Goal: Information Seeking & Learning: Learn about a topic

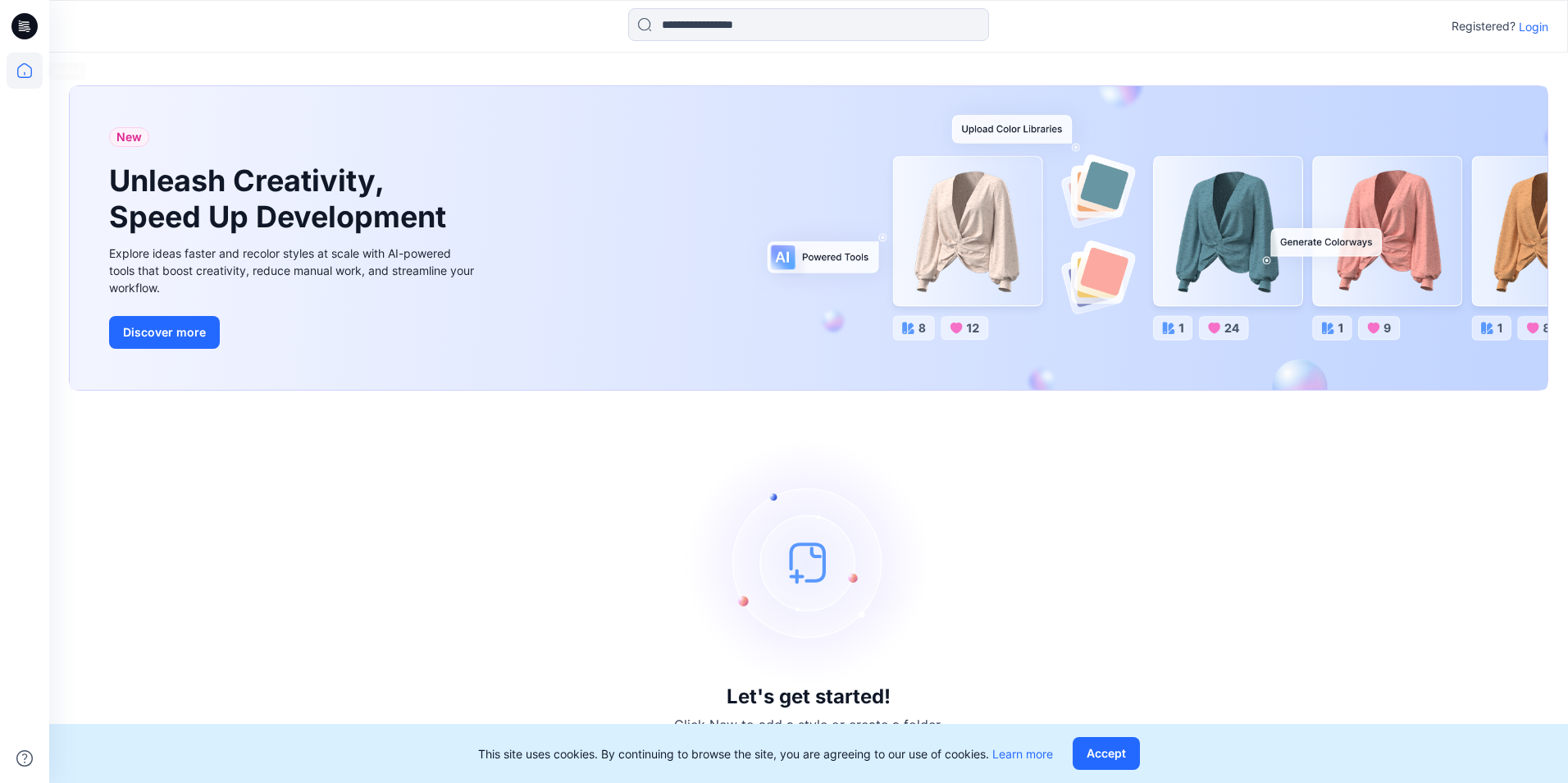
click at [21, 61] on icon at bounding box center [25, 71] width 36 height 36
click at [1534, 30] on p "Login" at bounding box center [1534, 26] width 30 height 17
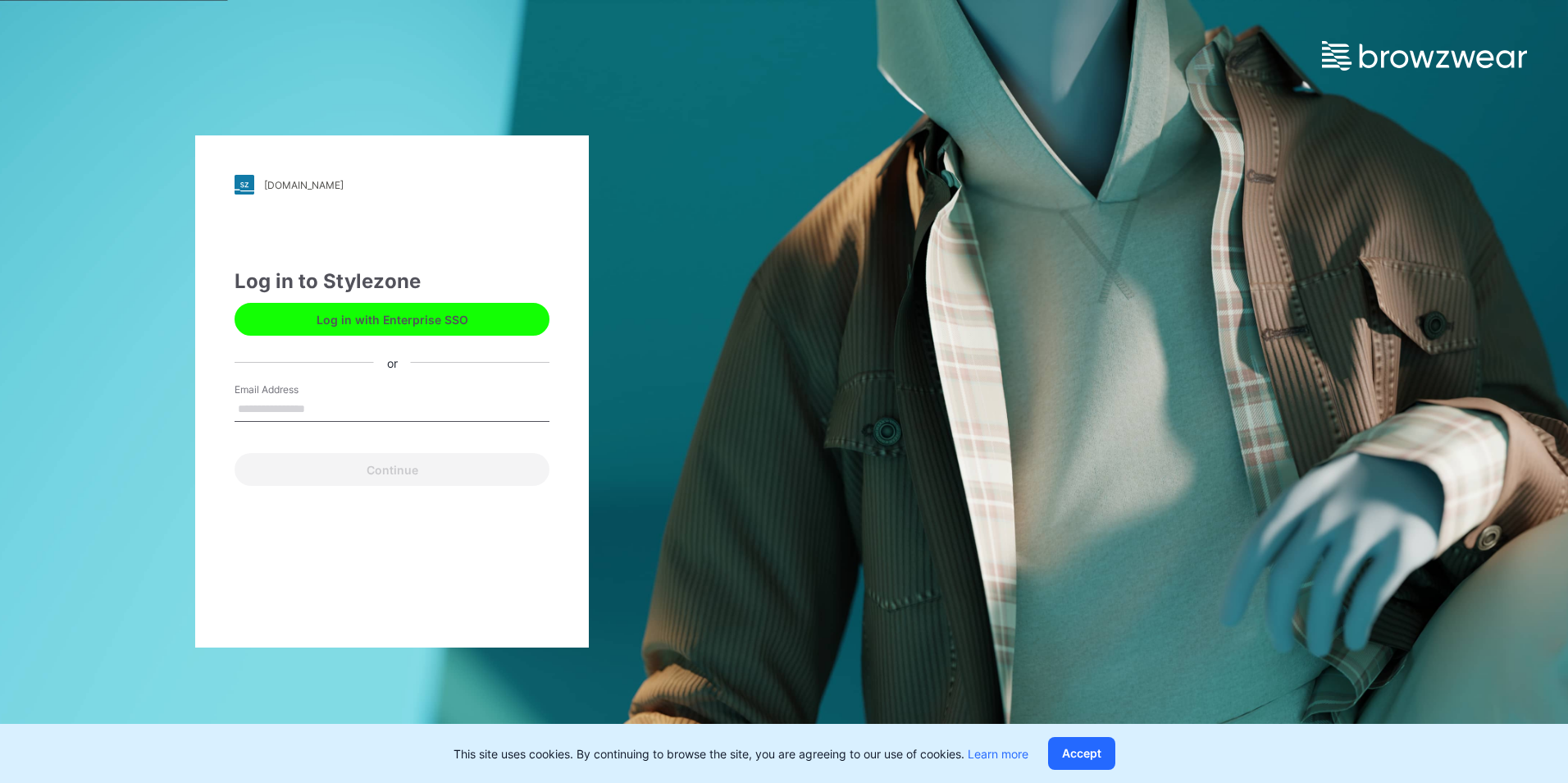
click at [328, 403] on input "Email Address" at bounding box center [392, 409] width 315 height 25
type input "**********"
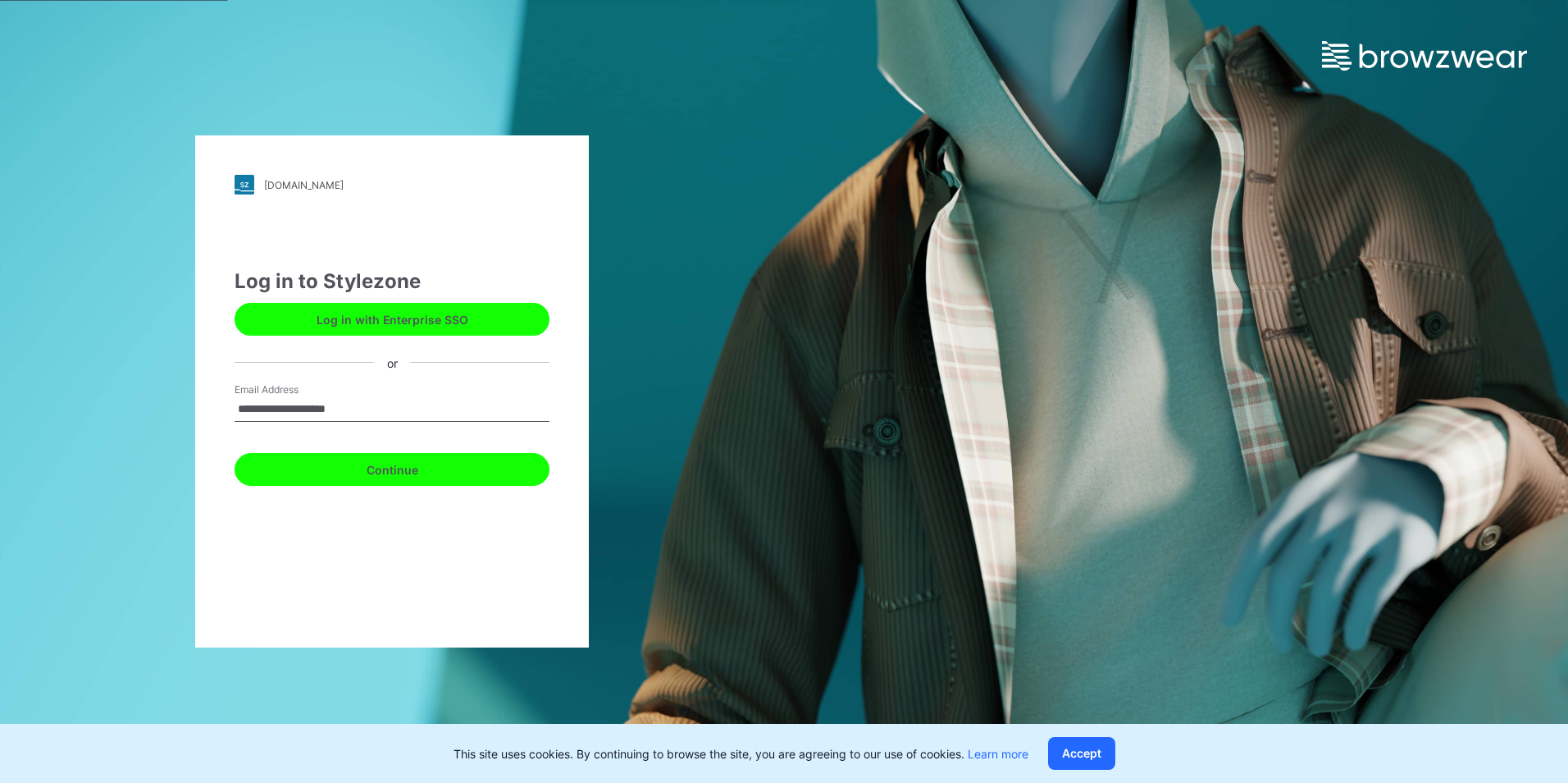
click at [332, 478] on button "Continue" at bounding box center [392, 469] width 315 height 33
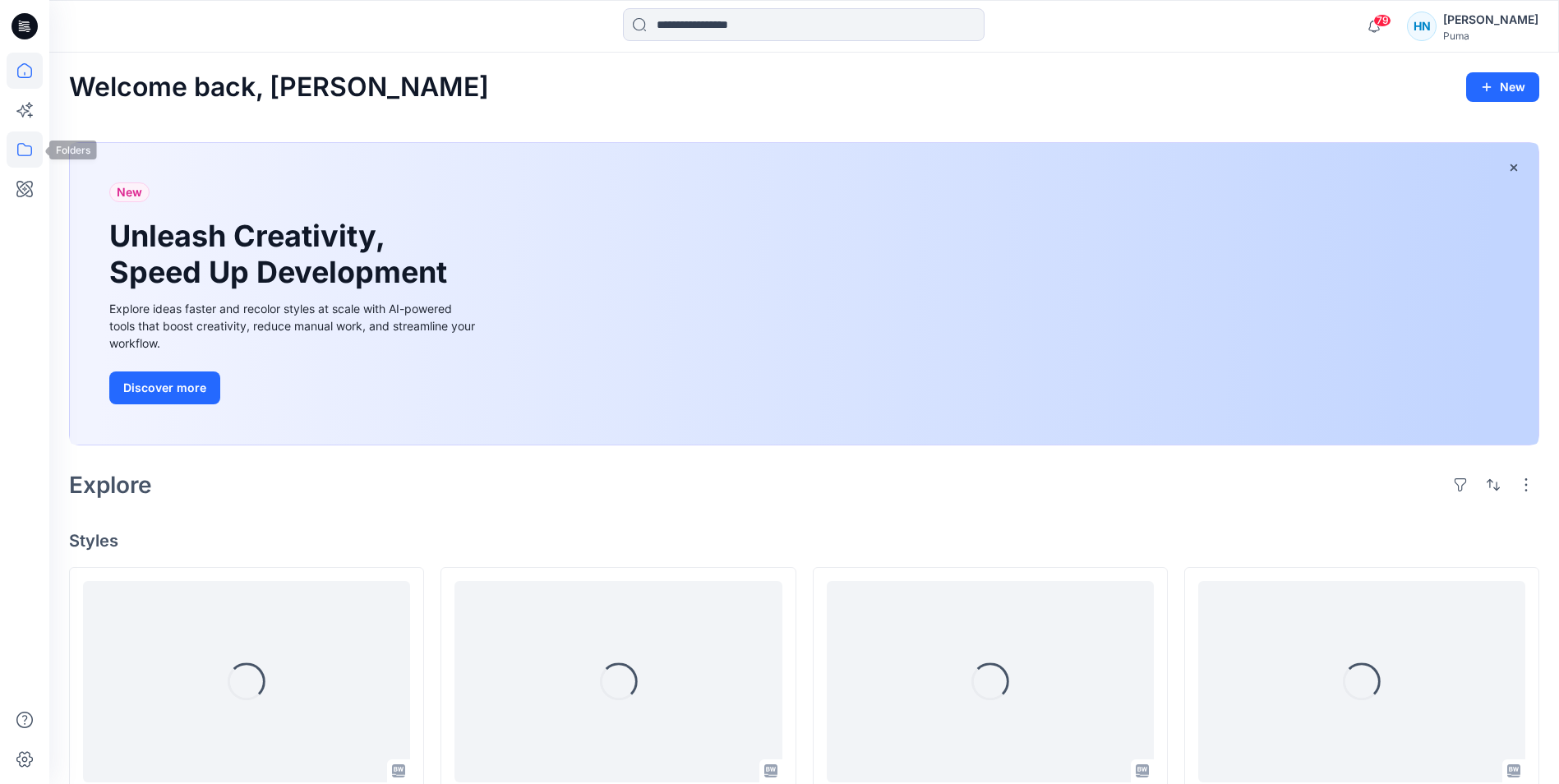
click at [26, 151] on icon at bounding box center [25, 149] width 36 height 36
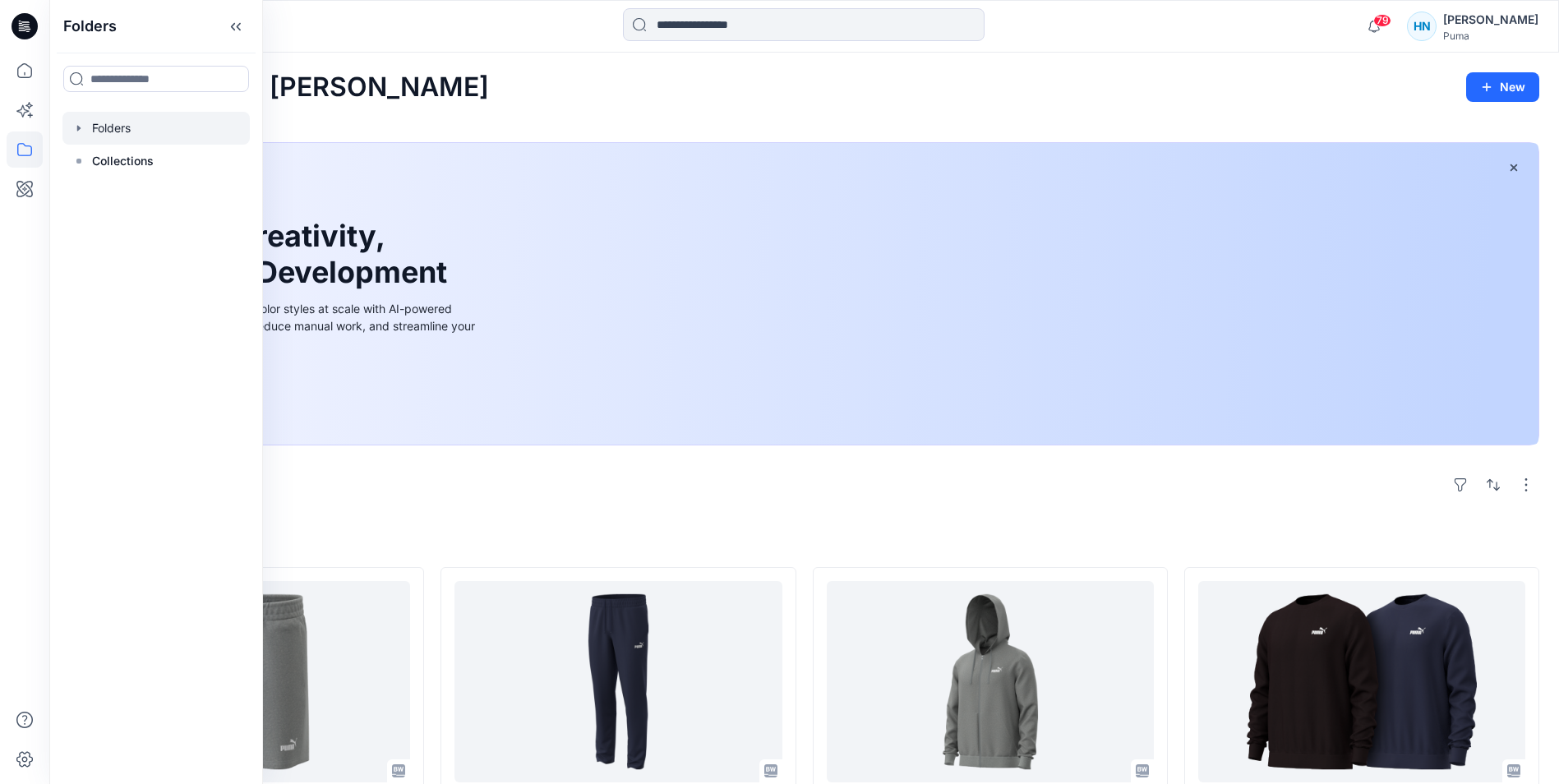
click at [79, 126] on icon "button" at bounding box center [79, 127] width 3 height 6
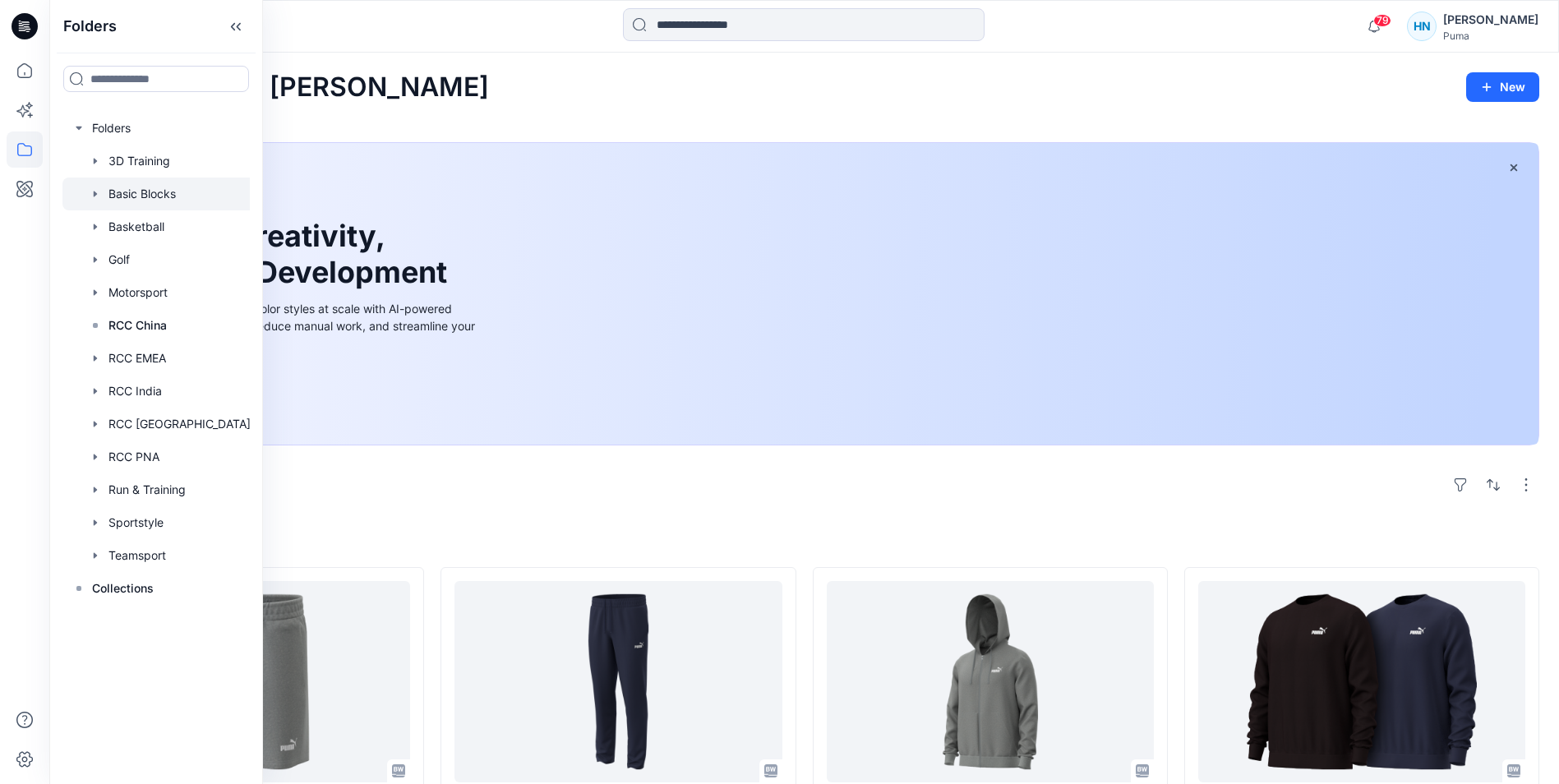
click at [132, 192] on div at bounding box center [162, 194] width 198 height 33
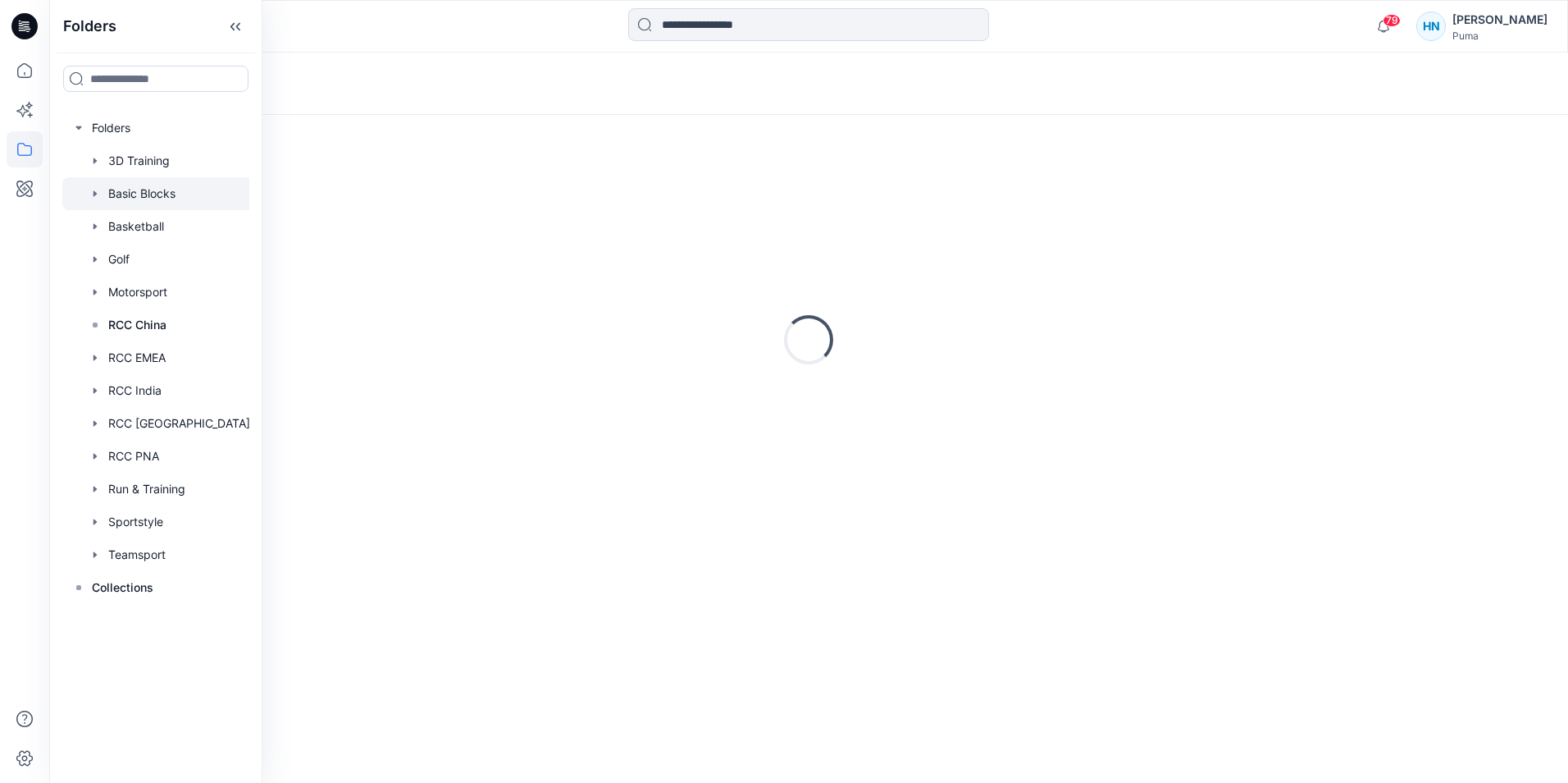
click at [93, 193] on icon "button" at bounding box center [95, 193] width 13 height 13
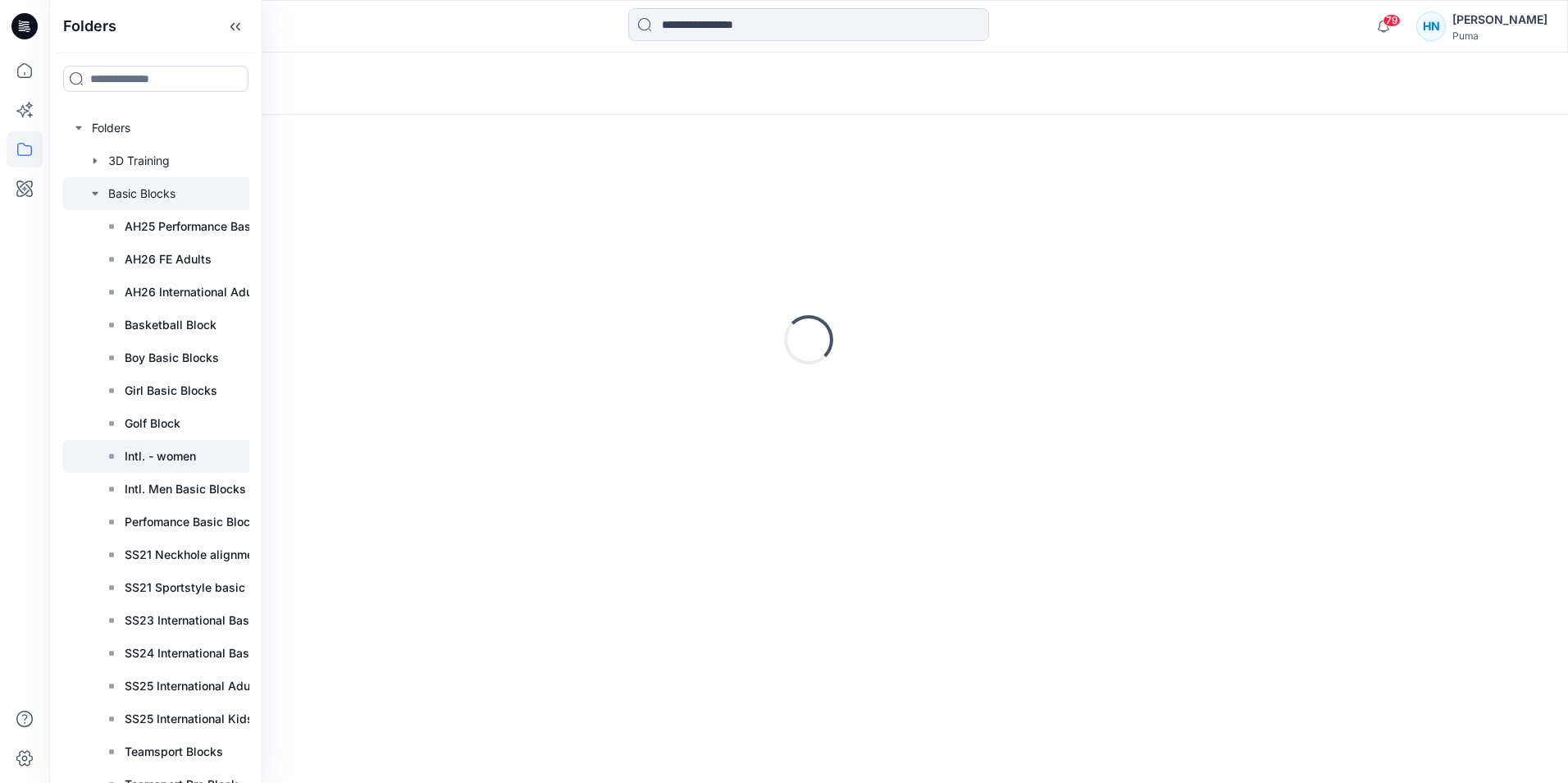
scroll to position [82, 0]
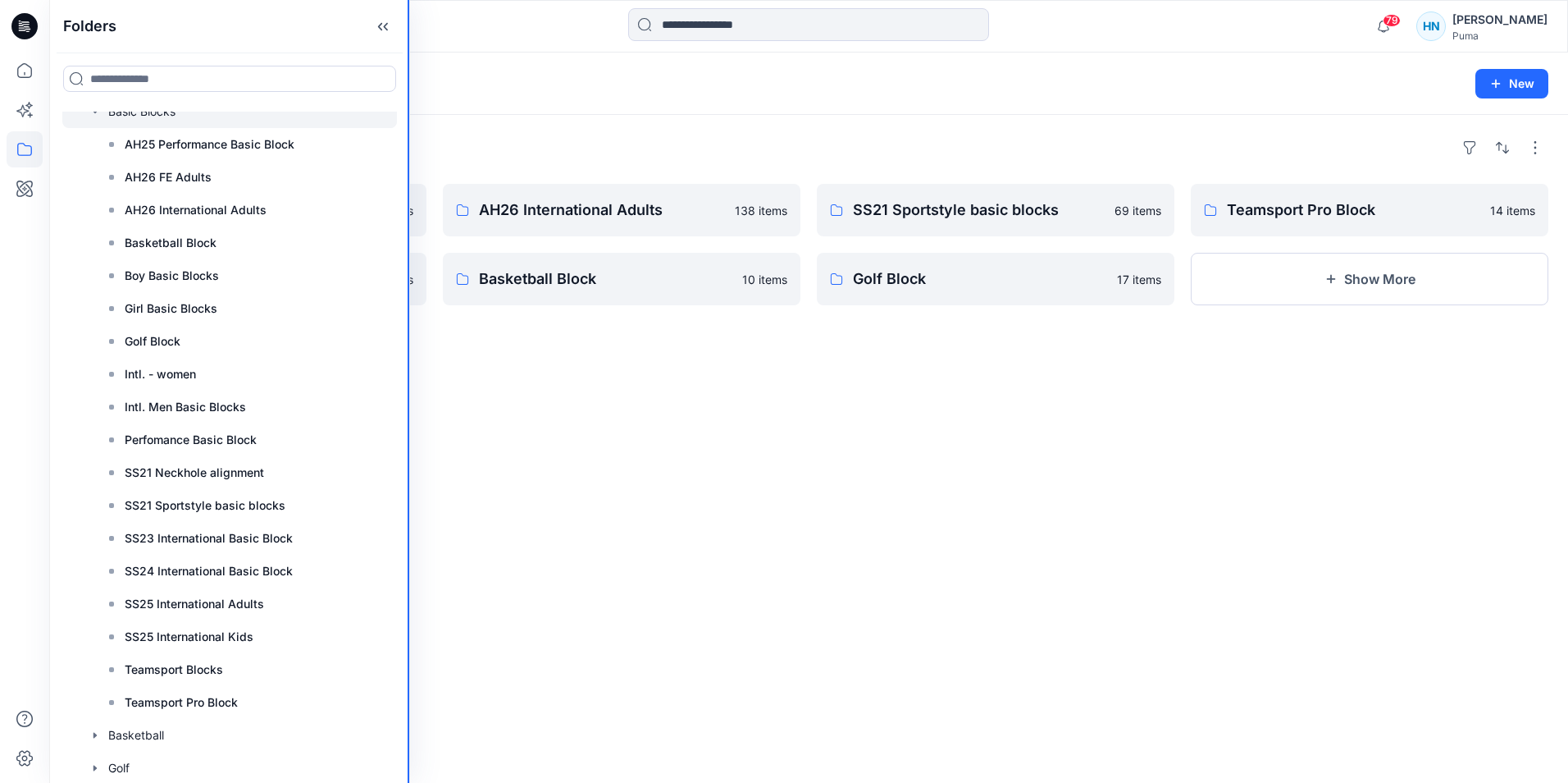
drag, startPoint x: 261, startPoint y: 468, endPoint x: 437, endPoint y: 471, distance: 176.0
click at [437, 471] on div "Folders Folders 3D Training Basic Blocks AH25 Performance Basic Block AH26 FE A…" at bounding box center [784, 391] width 1568 height 783
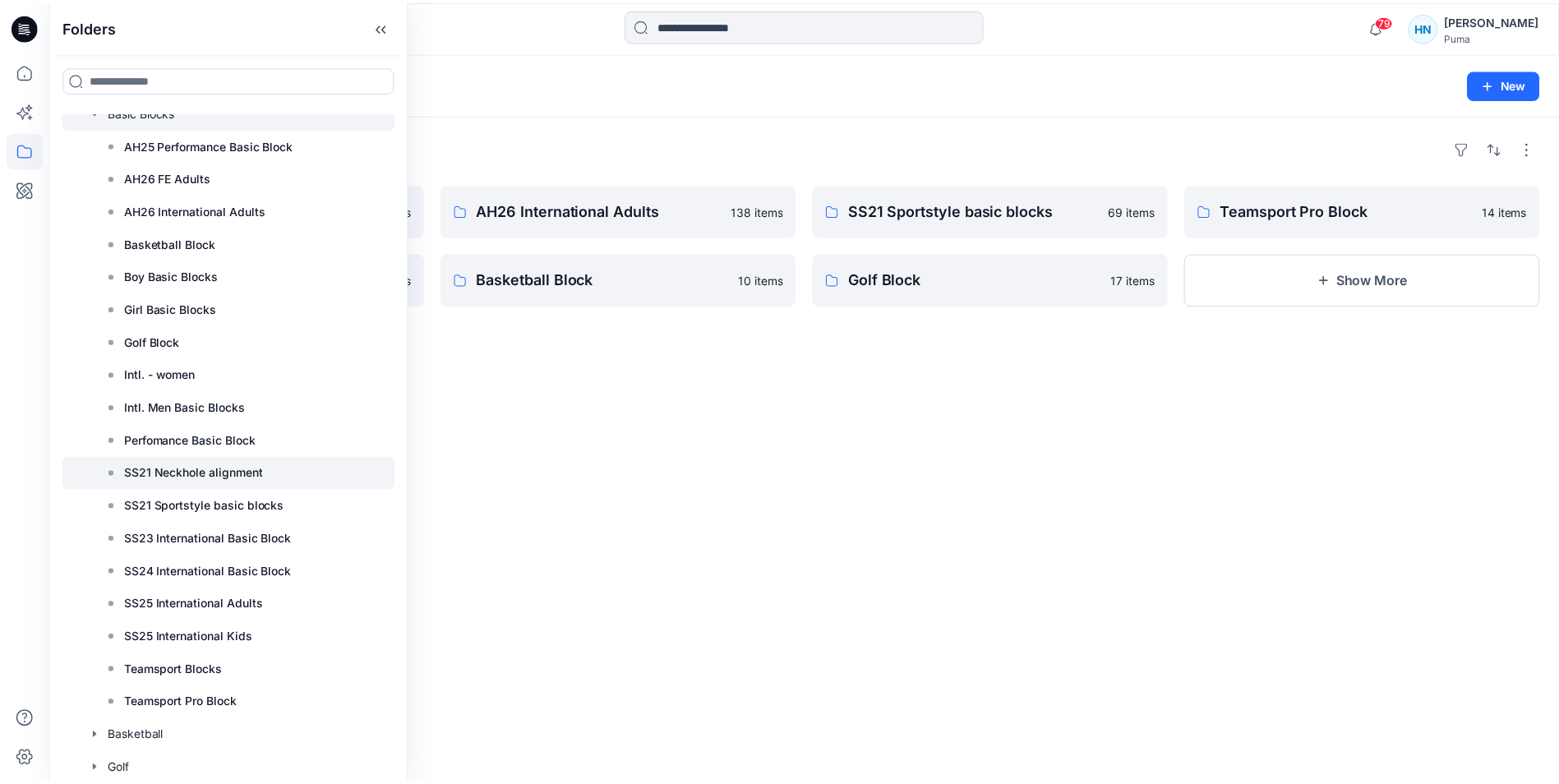
scroll to position [164, 0]
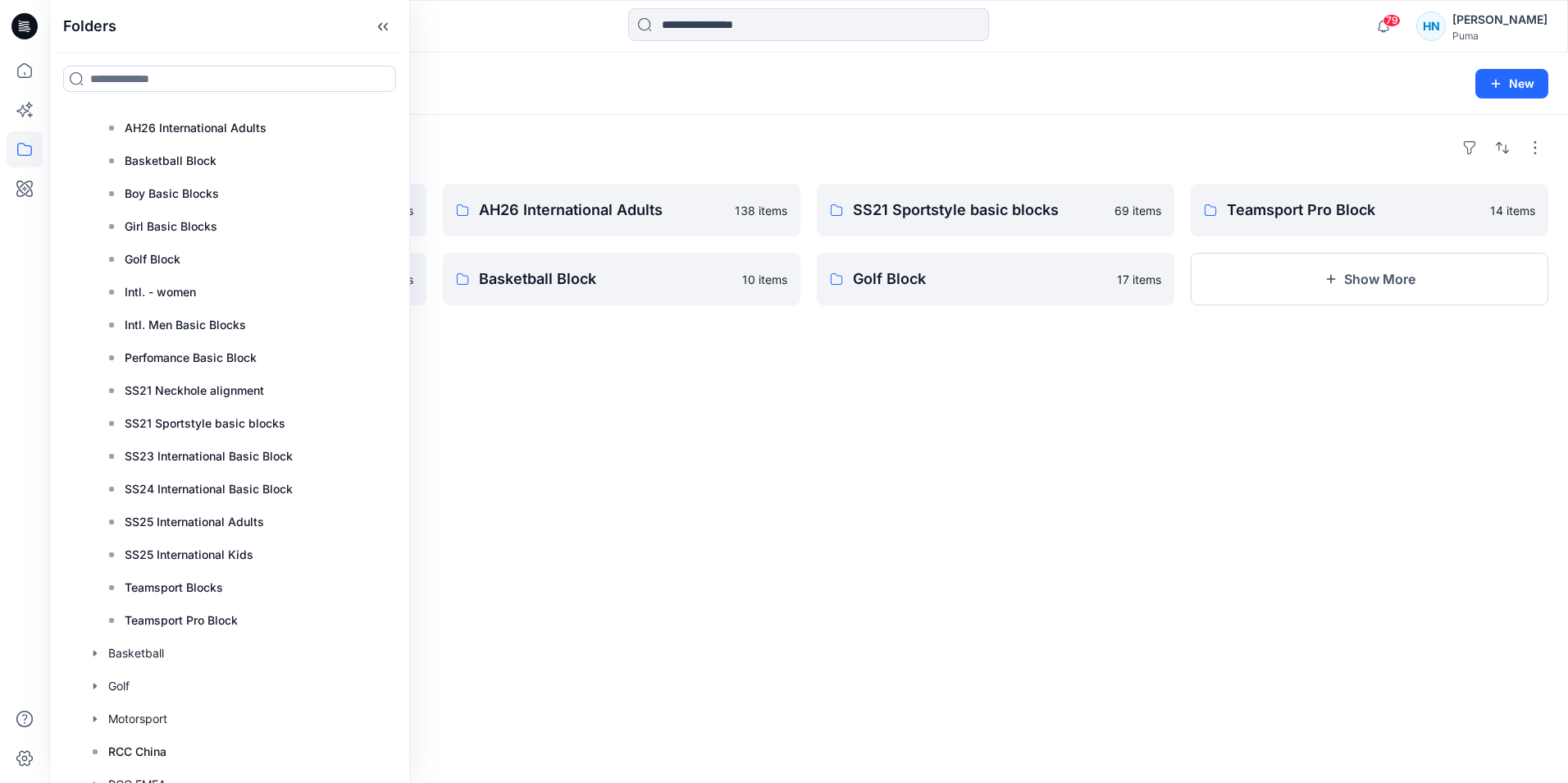
click at [609, 450] on div "Folders AH26 FE Adults 0 items AH25 Performance Basic Block 18 items AH26 Inter…" at bounding box center [809, 449] width 1519 height 668
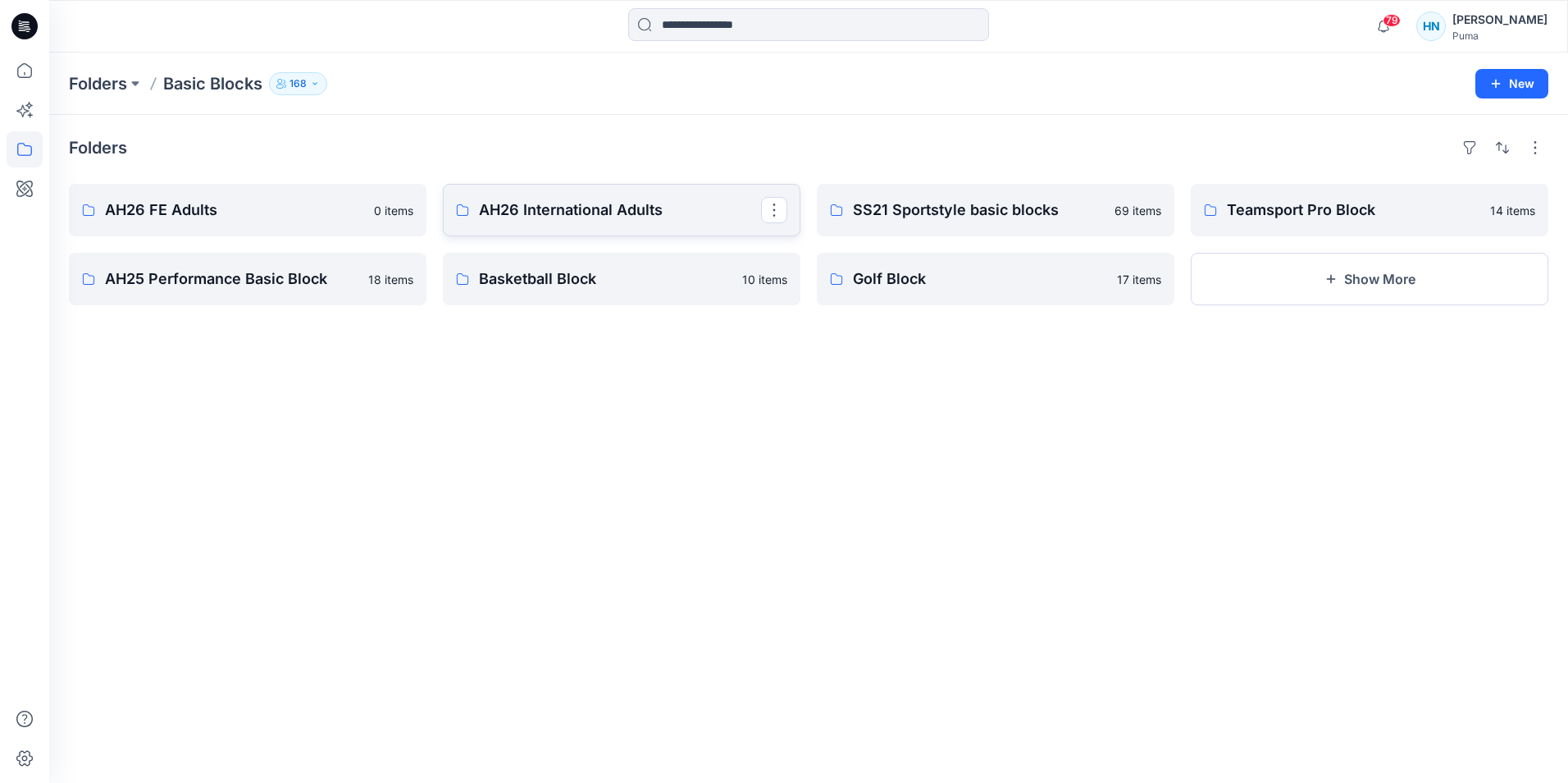
click at [574, 217] on p "AH26 International Adults" at bounding box center [620, 210] width 282 height 23
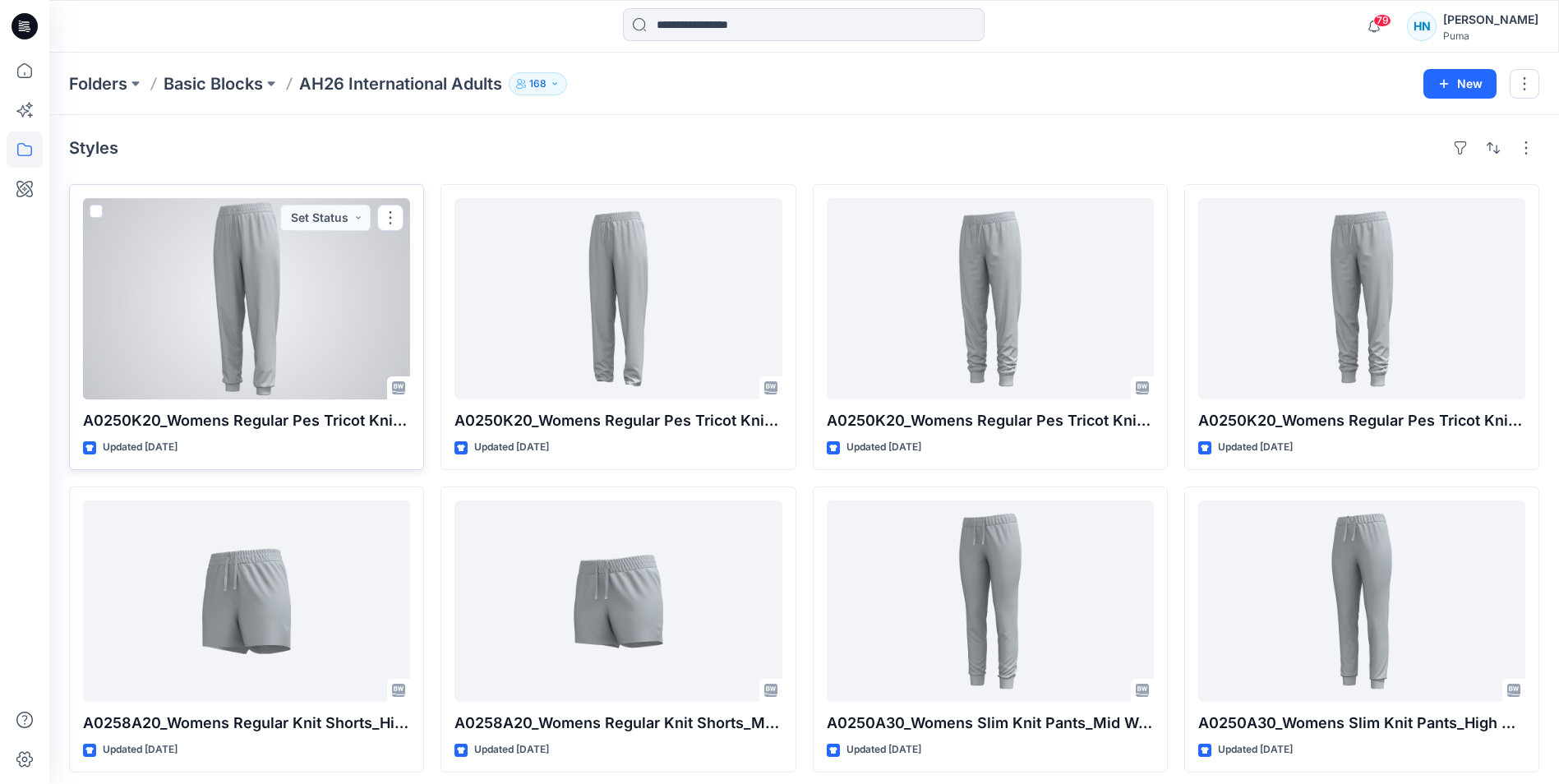
click at [286, 277] on div at bounding box center [247, 298] width 327 height 201
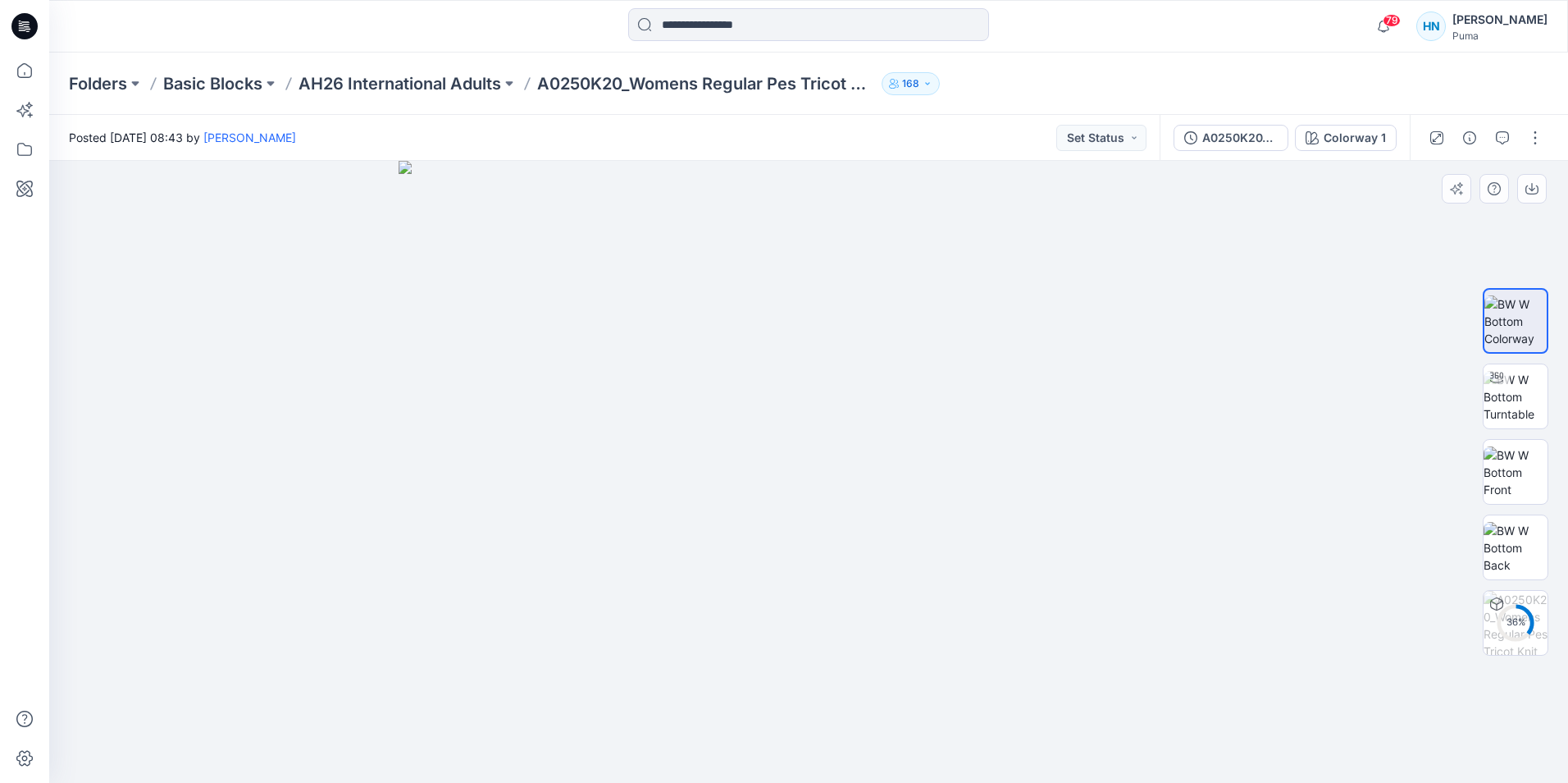
drag, startPoint x: 862, startPoint y: 221, endPoint x: 813, endPoint y: 345, distance: 133.3
click at [869, 465] on img at bounding box center [808, 471] width 821 height 622
click at [1516, 396] on img at bounding box center [1516, 396] width 64 height 52
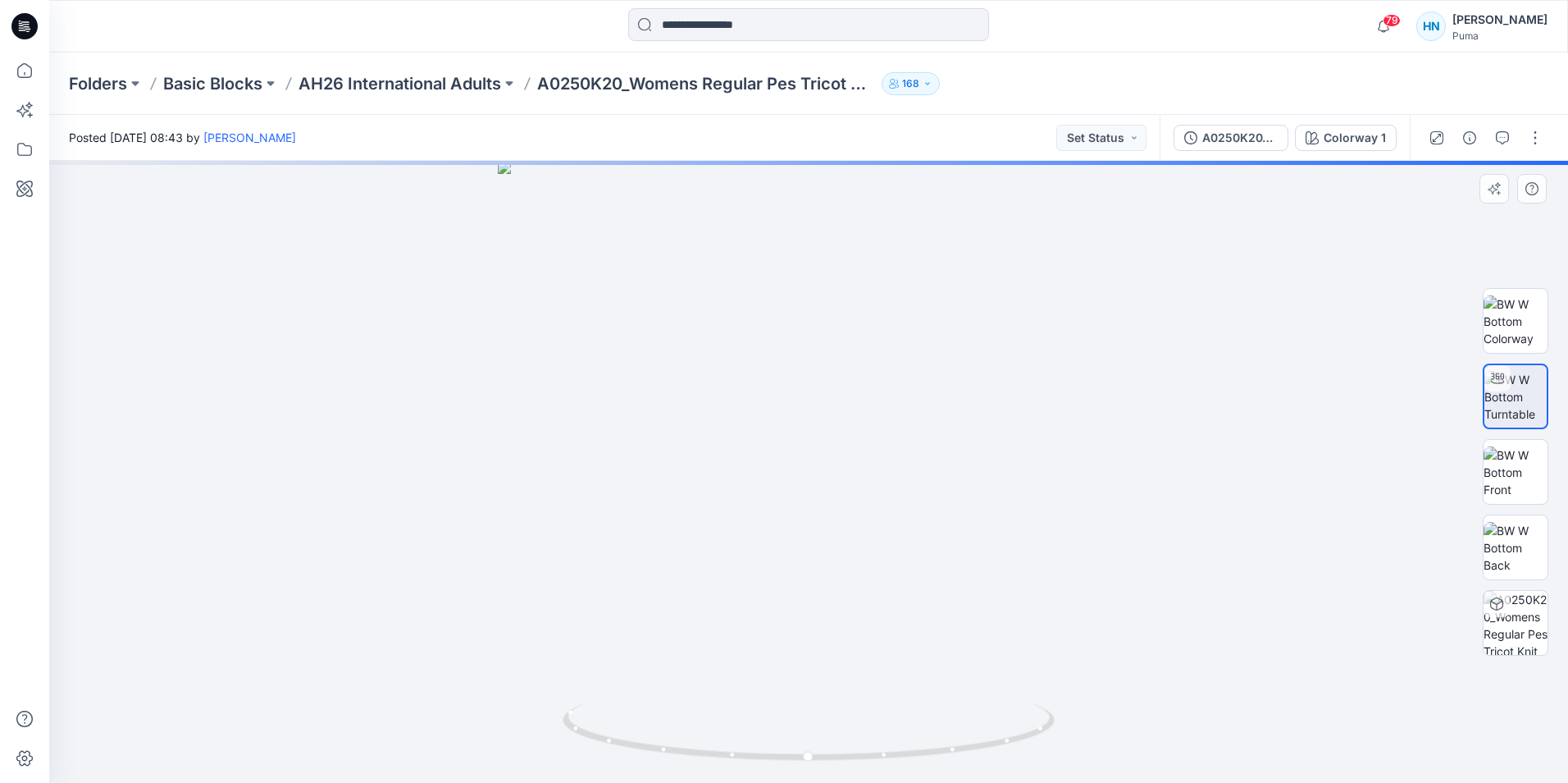
click at [1555, 606] on div at bounding box center [1516, 472] width 105 height 410
click at [1528, 611] on img at bounding box center [1516, 623] width 64 height 64
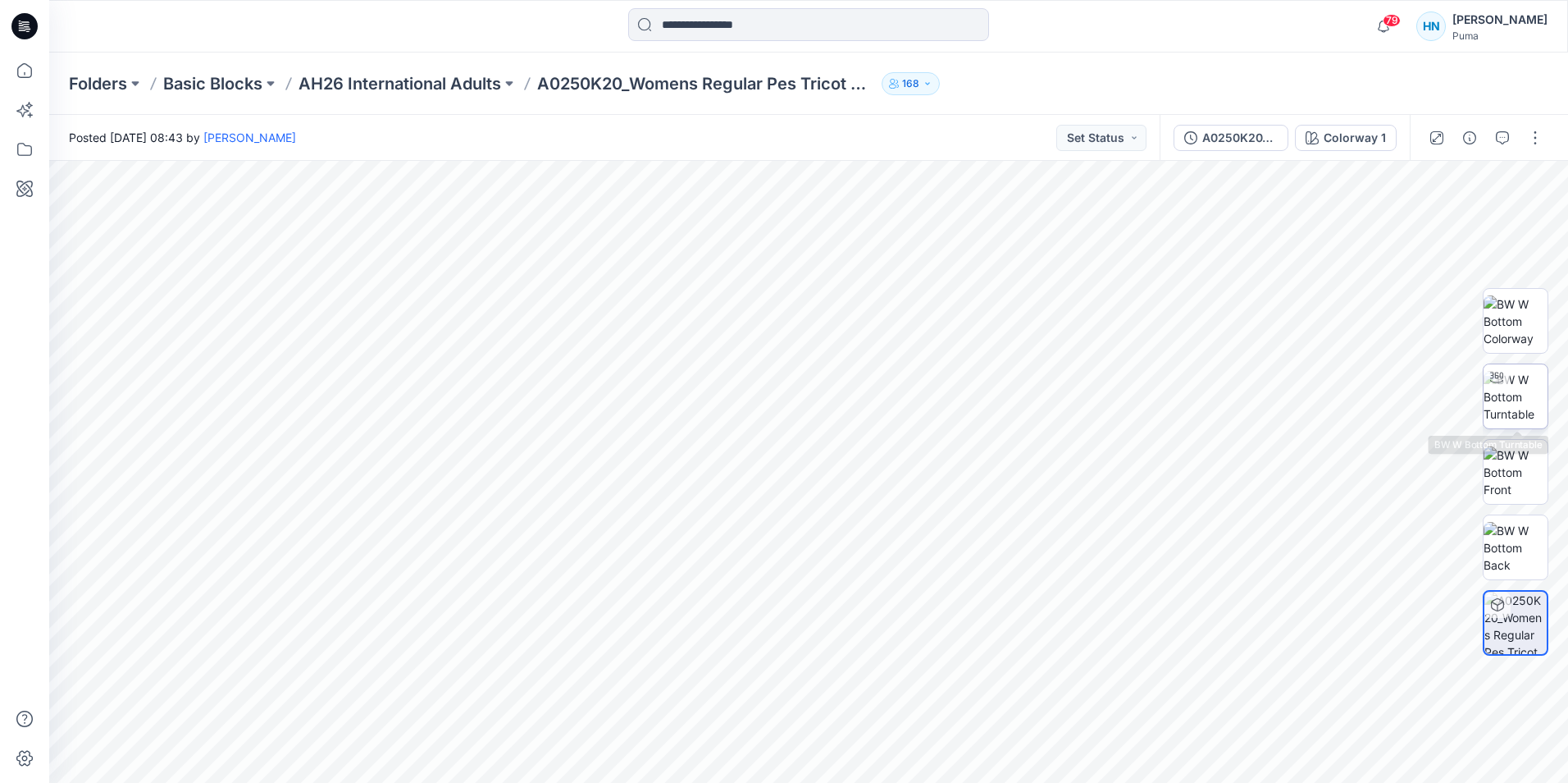
click at [1511, 384] on img at bounding box center [1516, 396] width 64 height 52
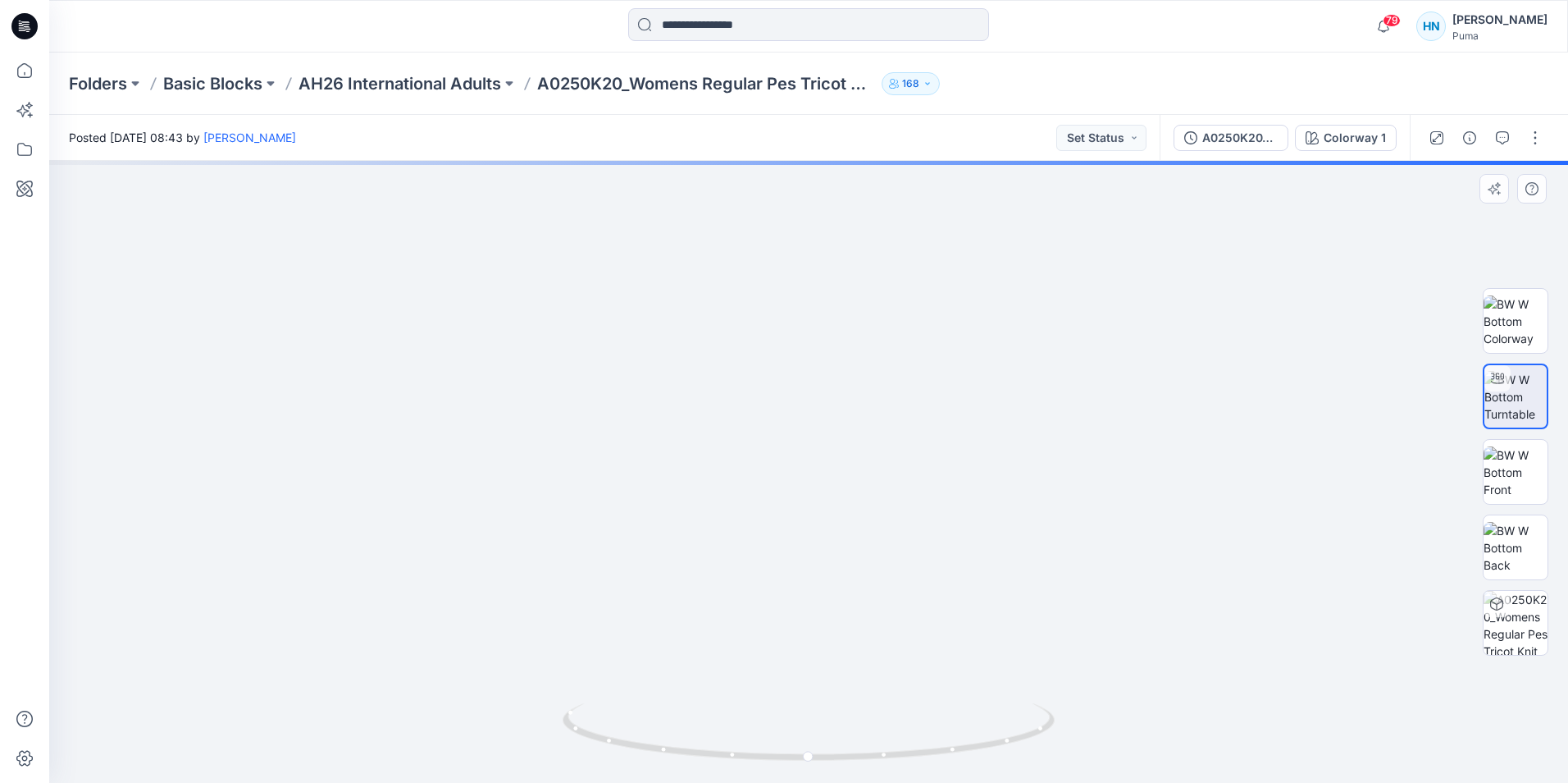
drag, startPoint x: 889, startPoint y: 243, endPoint x: 905, endPoint y: 648, distance: 405.3
click at [905, 648] on img at bounding box center [813, 326] width 1547 height 914
drag, startPoint x: 1402, startPoint y: 320, endPoint x: 781, endPoint y: 311, distance: 621.1
click at [781, 311] on img at bounding box center [683, 408] width 2511 height 748
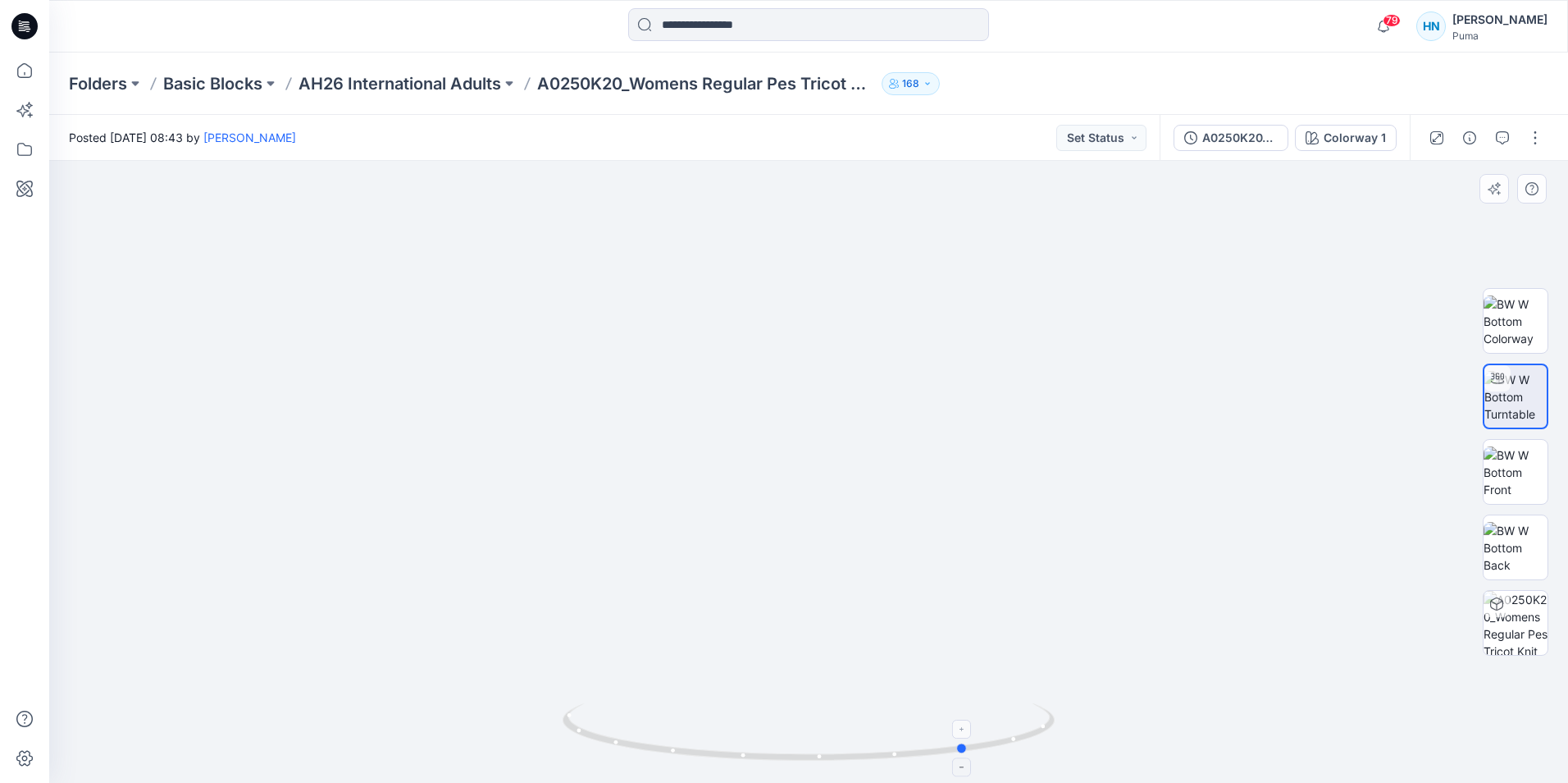
drag, startPoint x: 812, startPoint y: 757, endPoint x: 971, endPoint y: 774, distance: 159.9
click at [971, 765] on icon at bounding box center [811, 734] width 496 height 62
drag, startPoint x: 941, startPoint y: 521, endPoint x: 687, endPoint y: 549, distance: 255.5
click at [687, 549] on img at bounding box center [430, 422] width 2511 height 721
drag, startPoint x: 590, startPoint y: 308, endPoint x: 789, endPoint y: 328, distance: 200.0
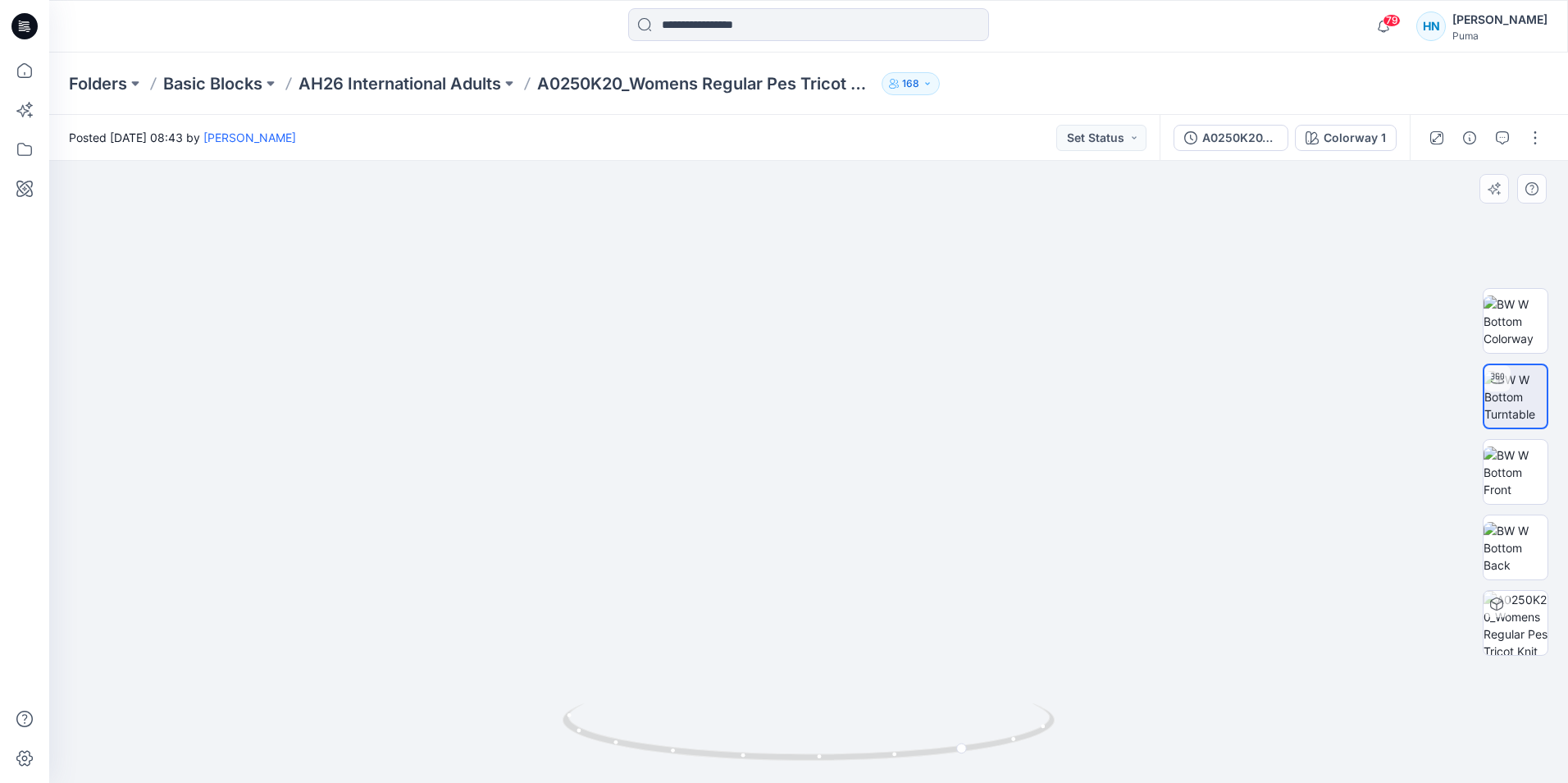
click at [789, 328] on img at bounding box center [534, 426] width 2511 height 713
click at [1543, 551] on img at bounding box center [1516, 548] width 64 height 52
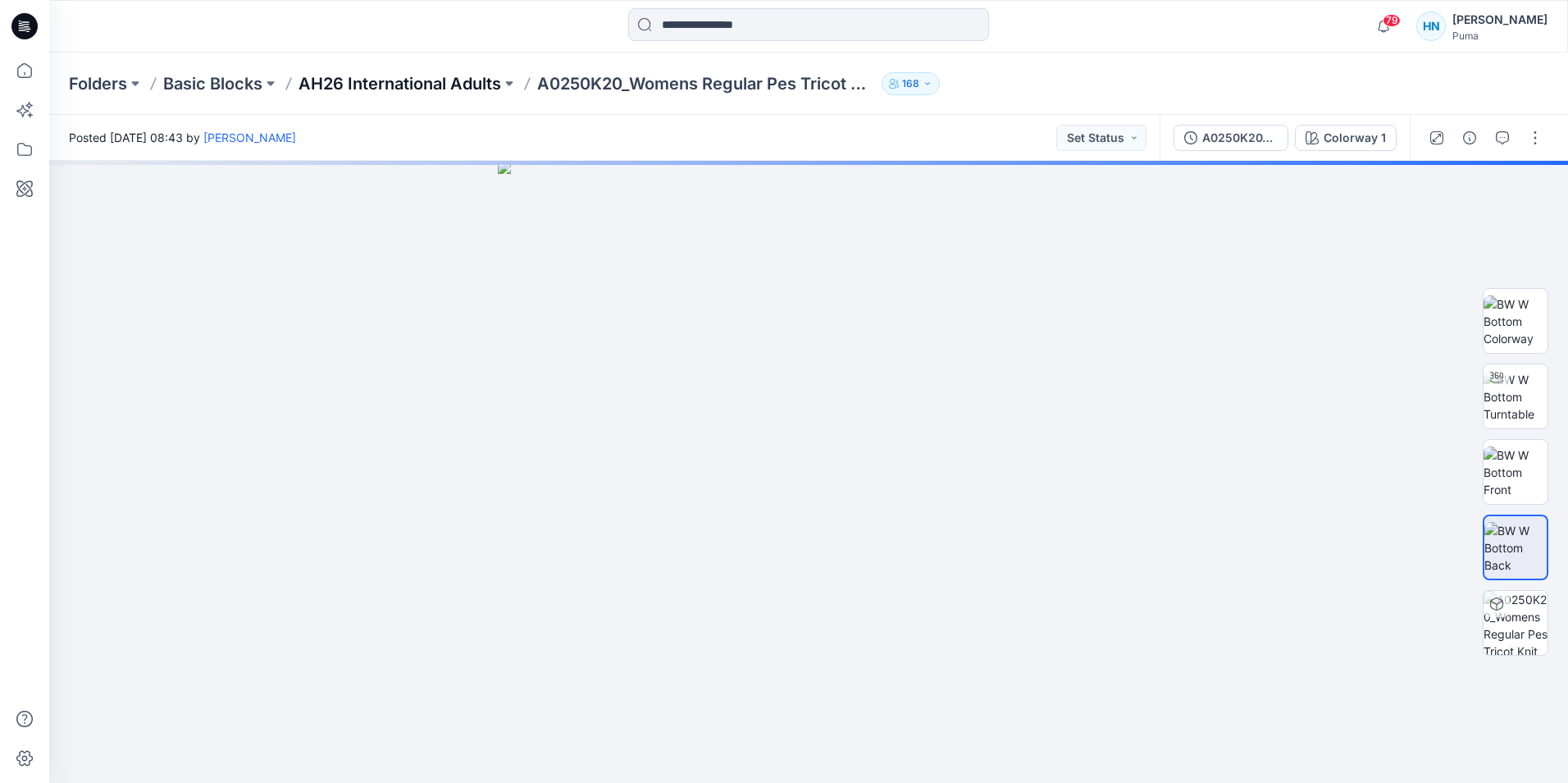
click at [392, 88] on p "AH26 International Adults" at bounding box center [400, 84] width 202 height 23
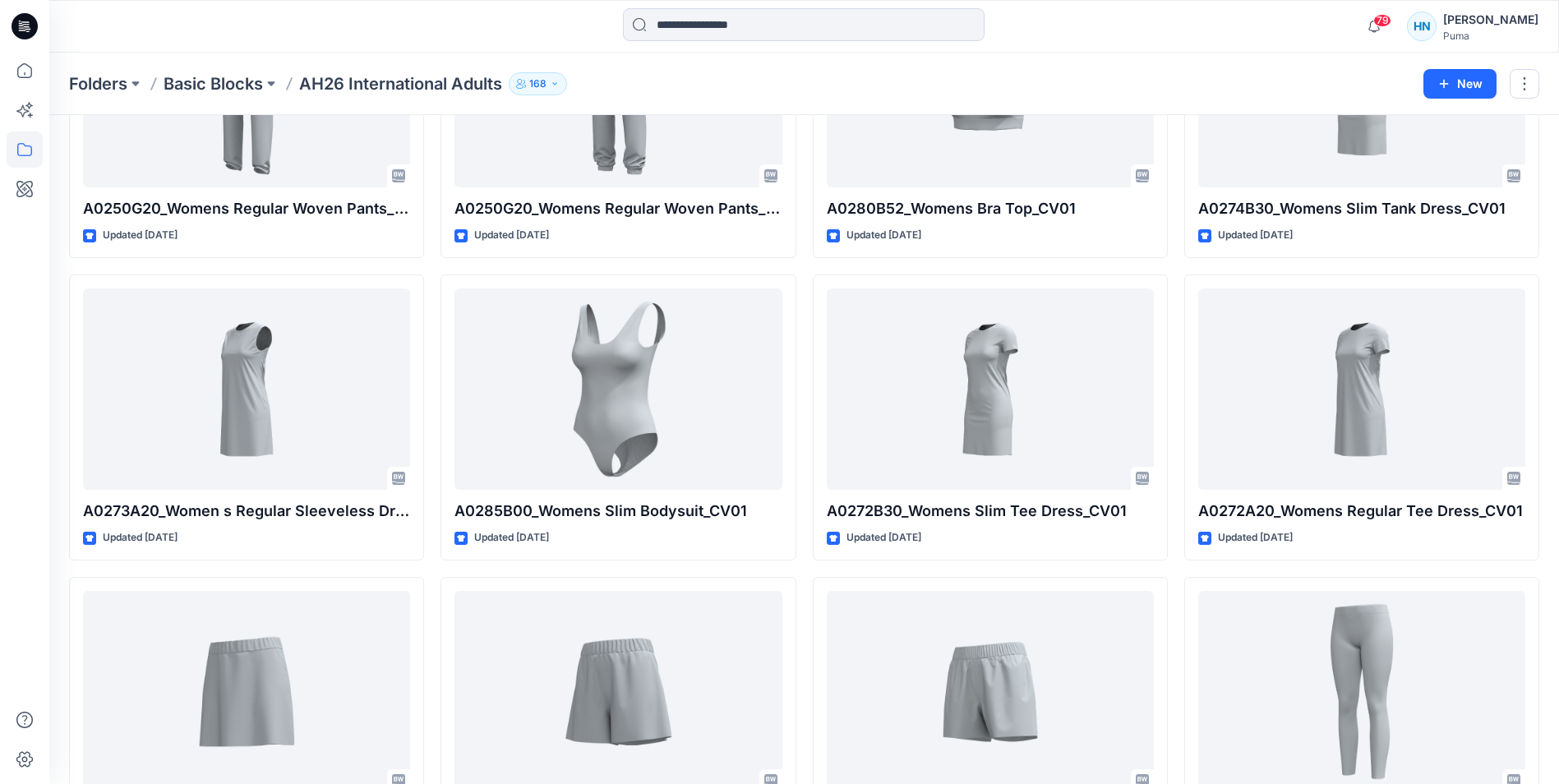
scroll to position [705, 0]
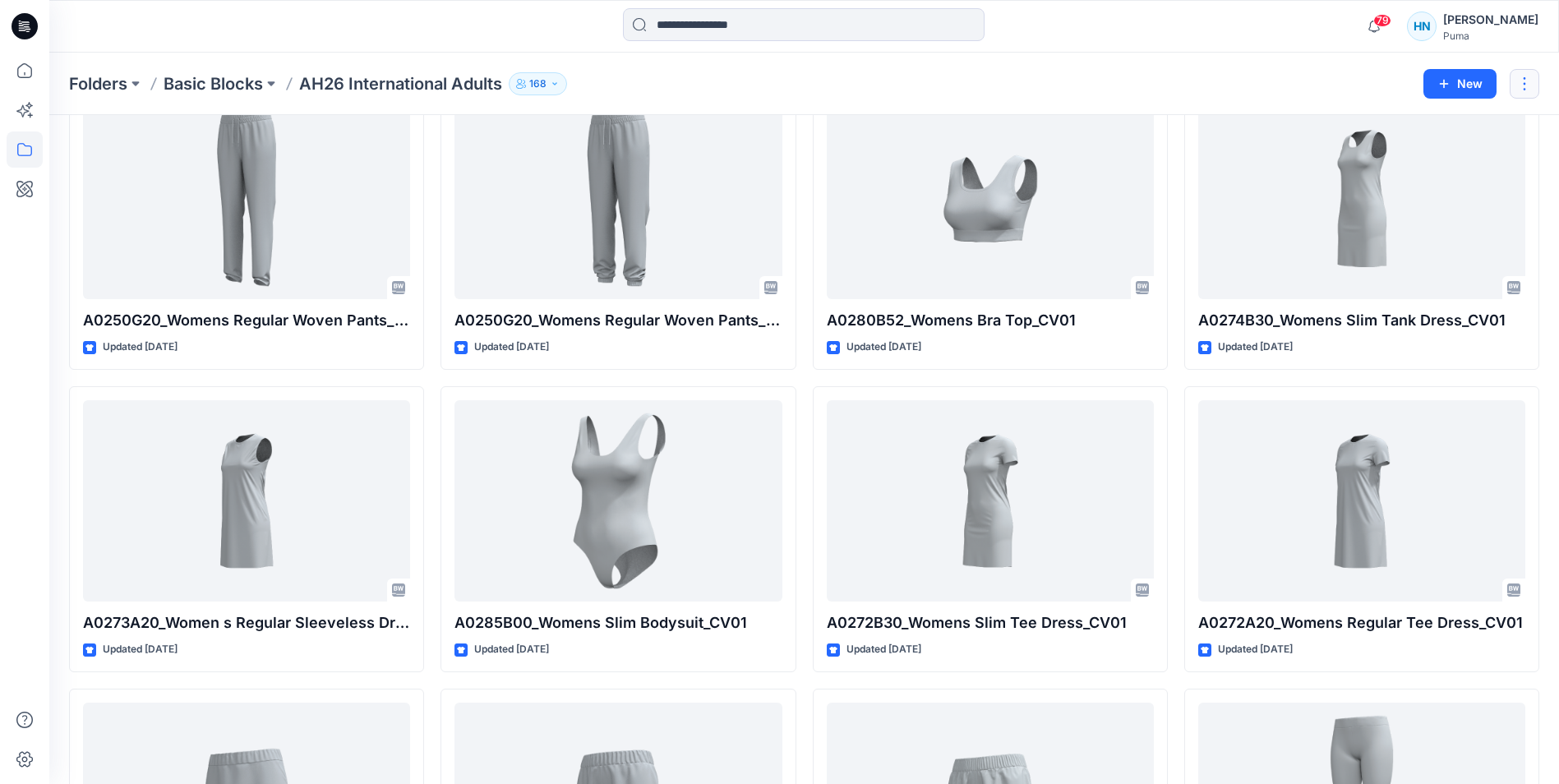
click at [1525, 85] on button "button" at bounding box center [1525, 84] width 30 height 30
click at [1137, 81] on div "Folders Basic Blocks AH26 International Adults 168" at bounding box center [740, 84] width 1342 height 23
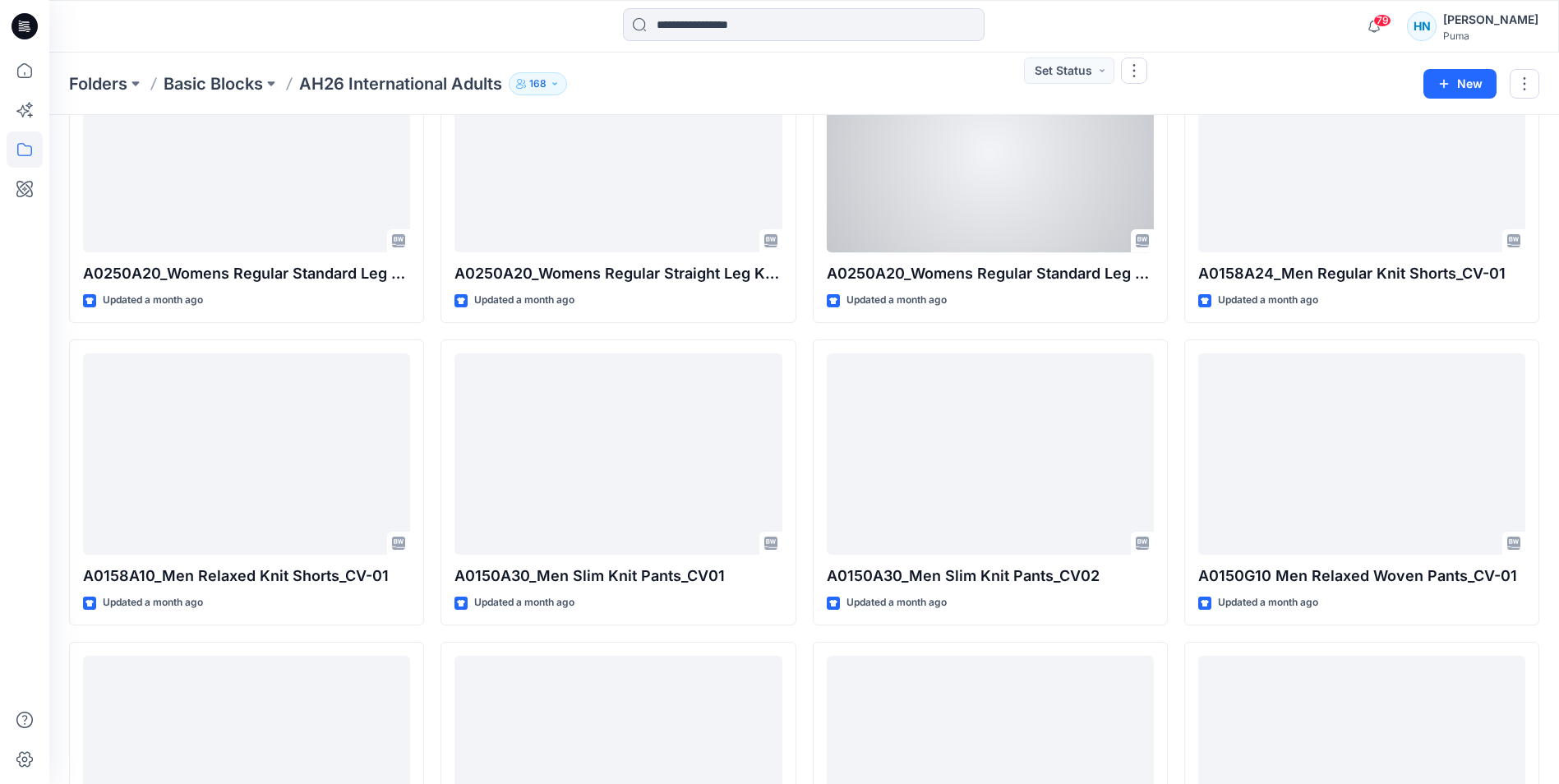
scroll to position [2266, 0]
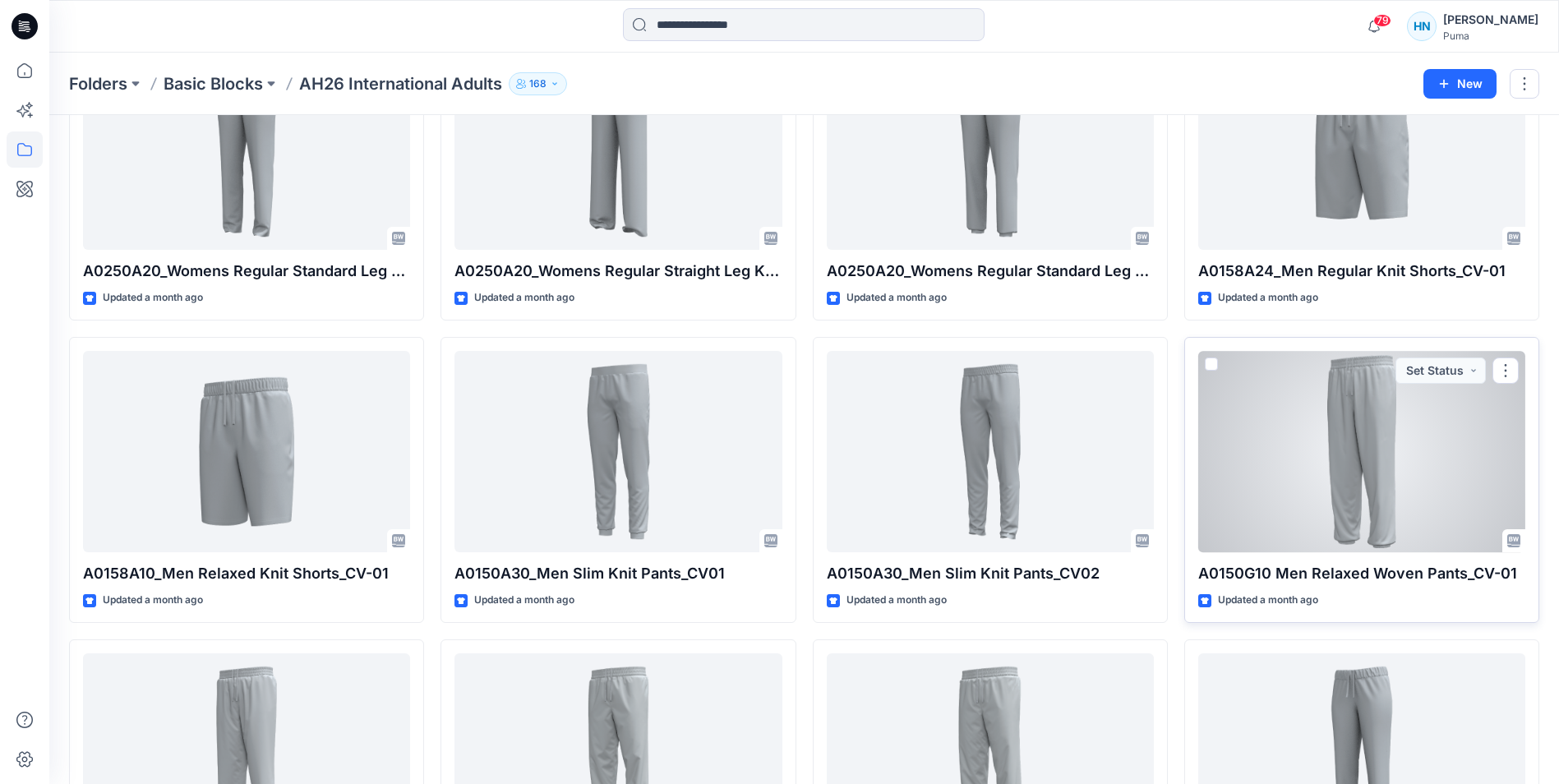
click at [1425, 441] on div at bounding box center [1362, 452] width 327 height 201
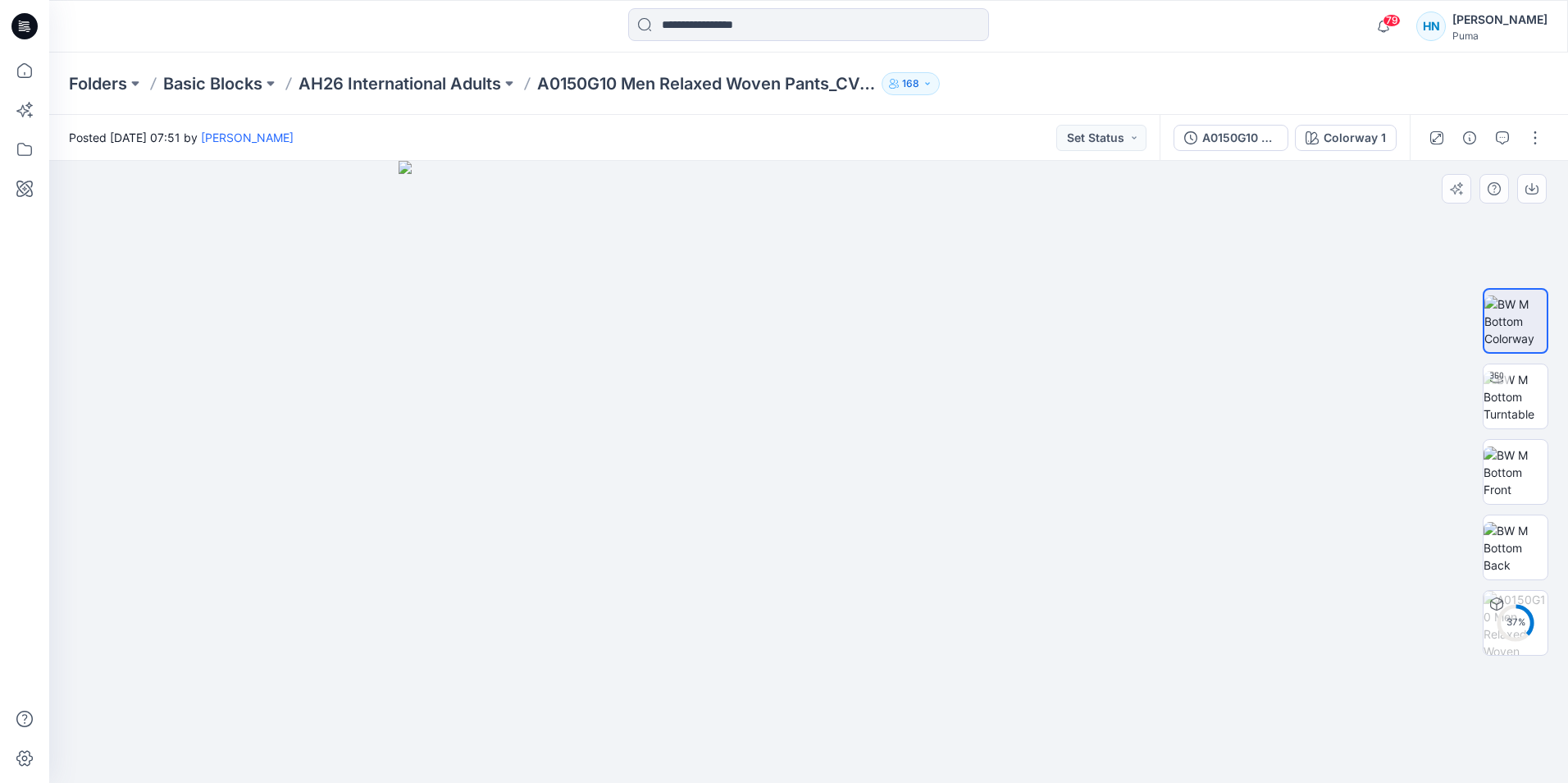
drag, startPoint x: 880, startPoint y: 222, endPoint x: 895, endPoint y: 502, distance: 280.4
click at [895, 502] on img at bounding box center [808, 471] width 821 height 622
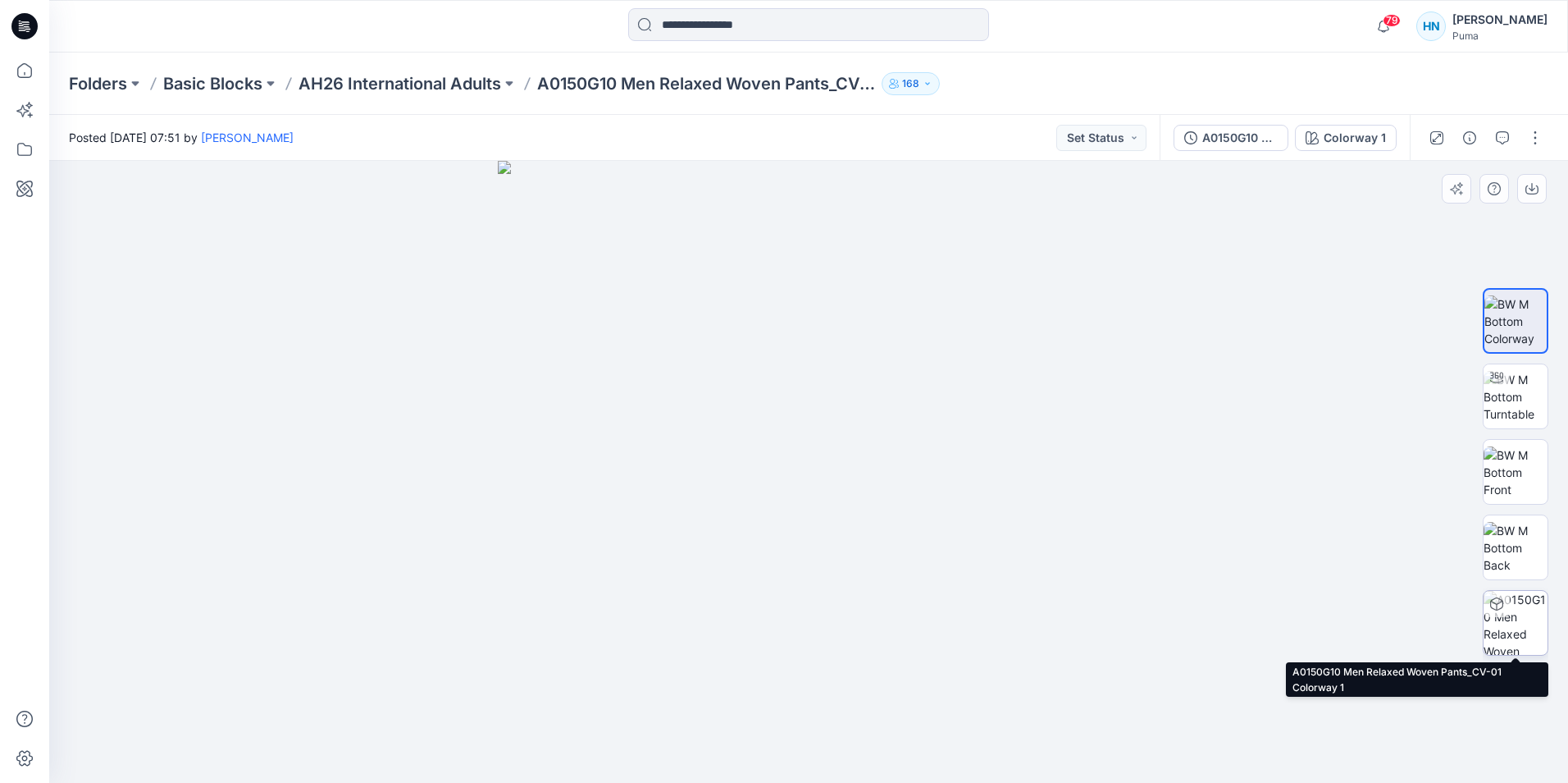
click at [1524, 604] on img at bounding box center [1516, 623] width 64 height 64
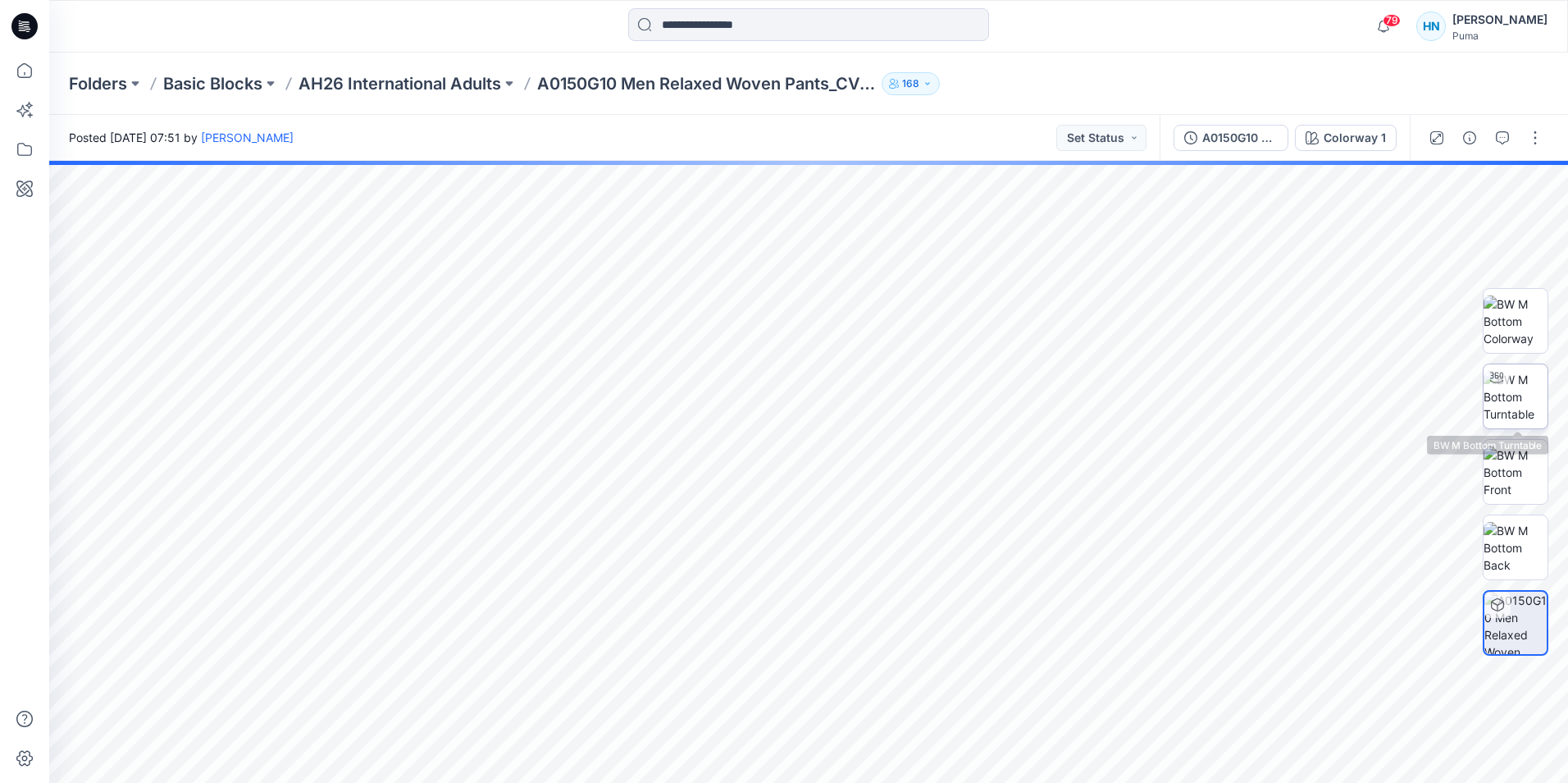
click at [1514, 393] on img at bounding box center [1516, 396] width 64 height 52
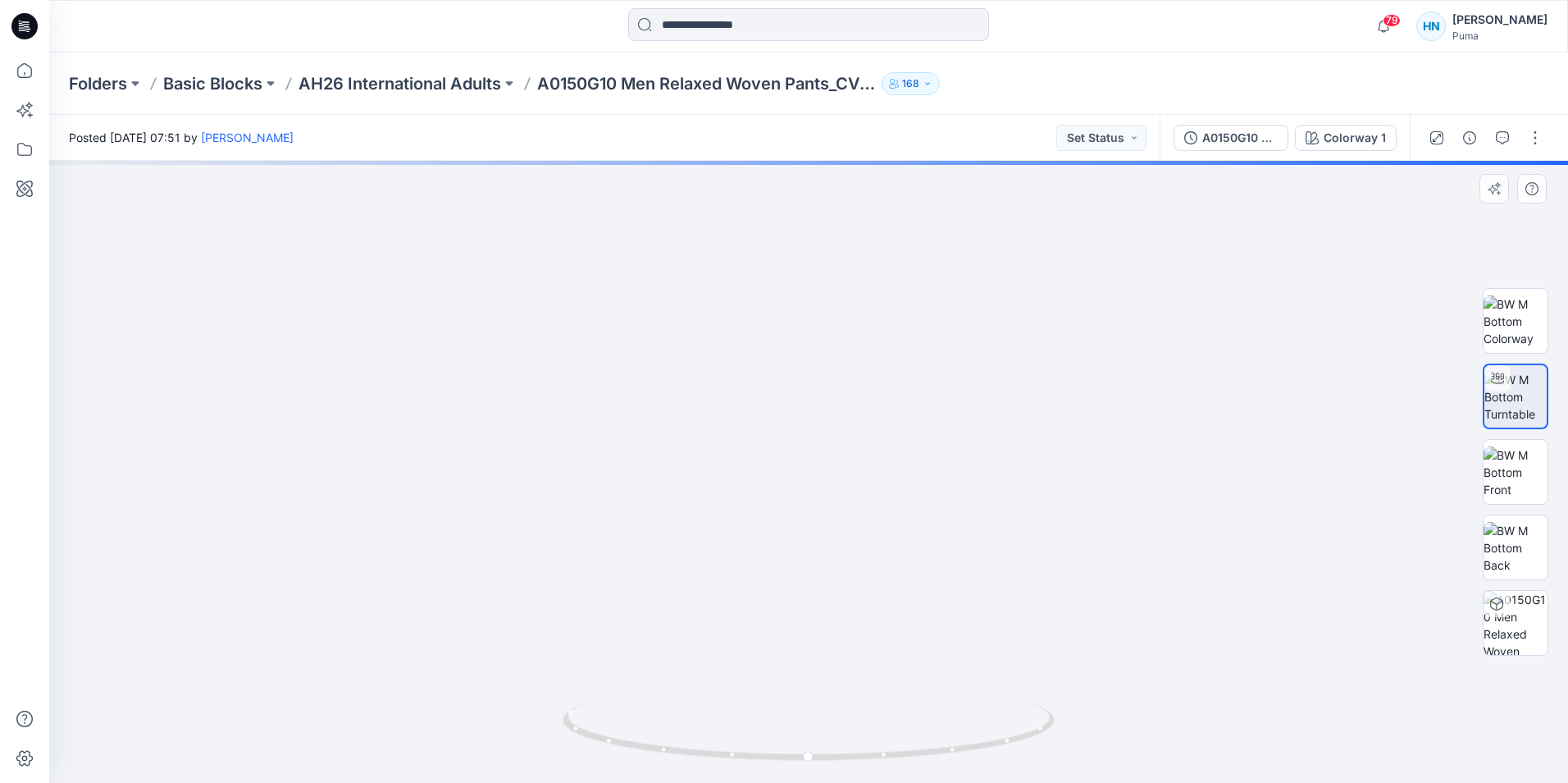
drag, startPoint x: 1054, startPoint y: 306, endPoint x: 1053, endPoint y: 567, distance: 261.0
click at [1057, 657] on img at bounding box center [806, 26] width 2511 height 1515
drag, startPoint x: 1051, startPoint y: 294, endPoint x: 1039, endPoint y: 638, distance: 344.2
click at [1038, 638] on img at bounding box center [794, 366] width 2511 height 835
drag, startPoint x: 1047, startPoint y: 353, endPoint x: 1049, endPoint y: 506, distance: 153.0
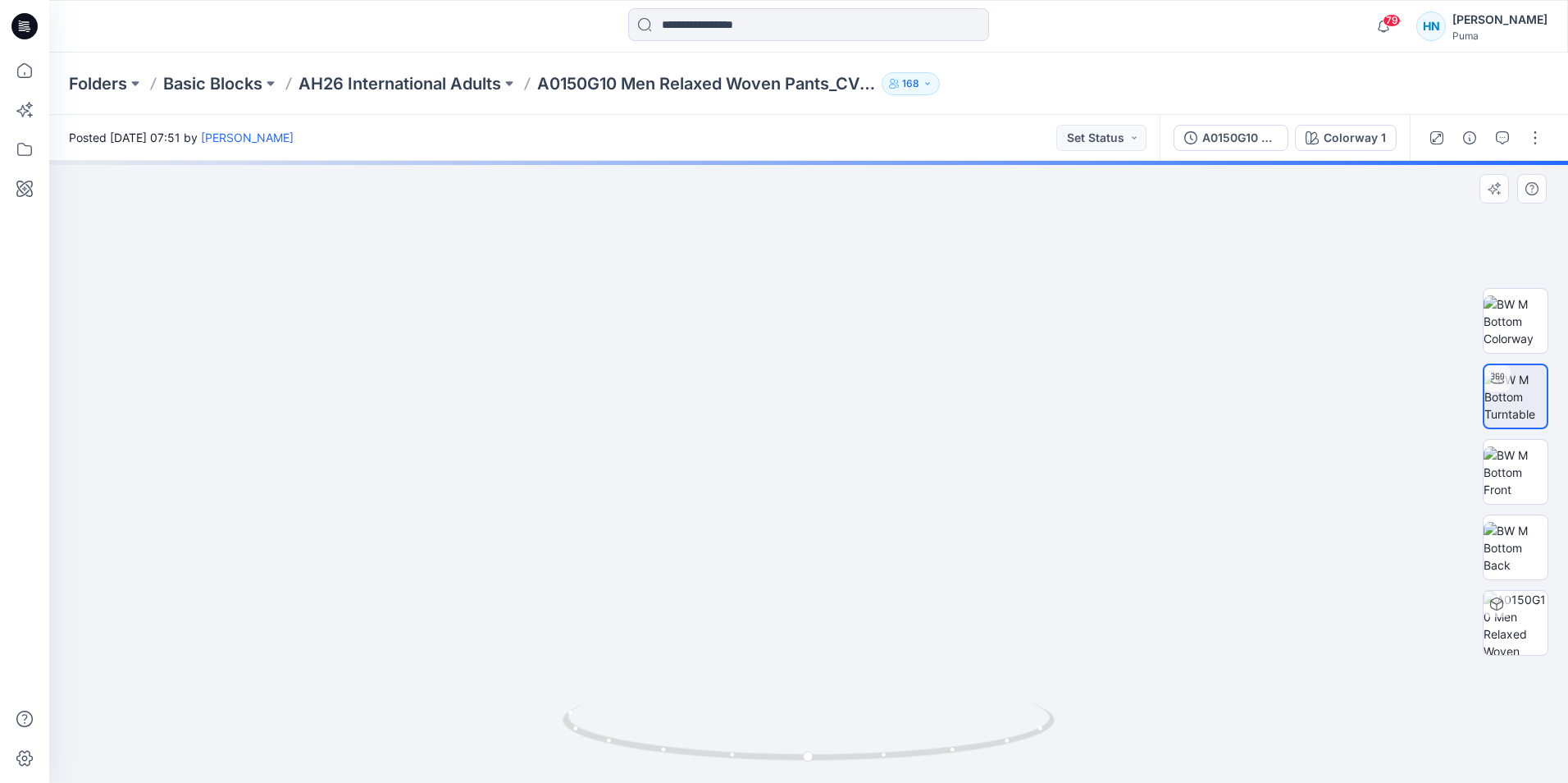
click at [1049, 506] on img at bounding box center [795, 373] width 2511 height 819
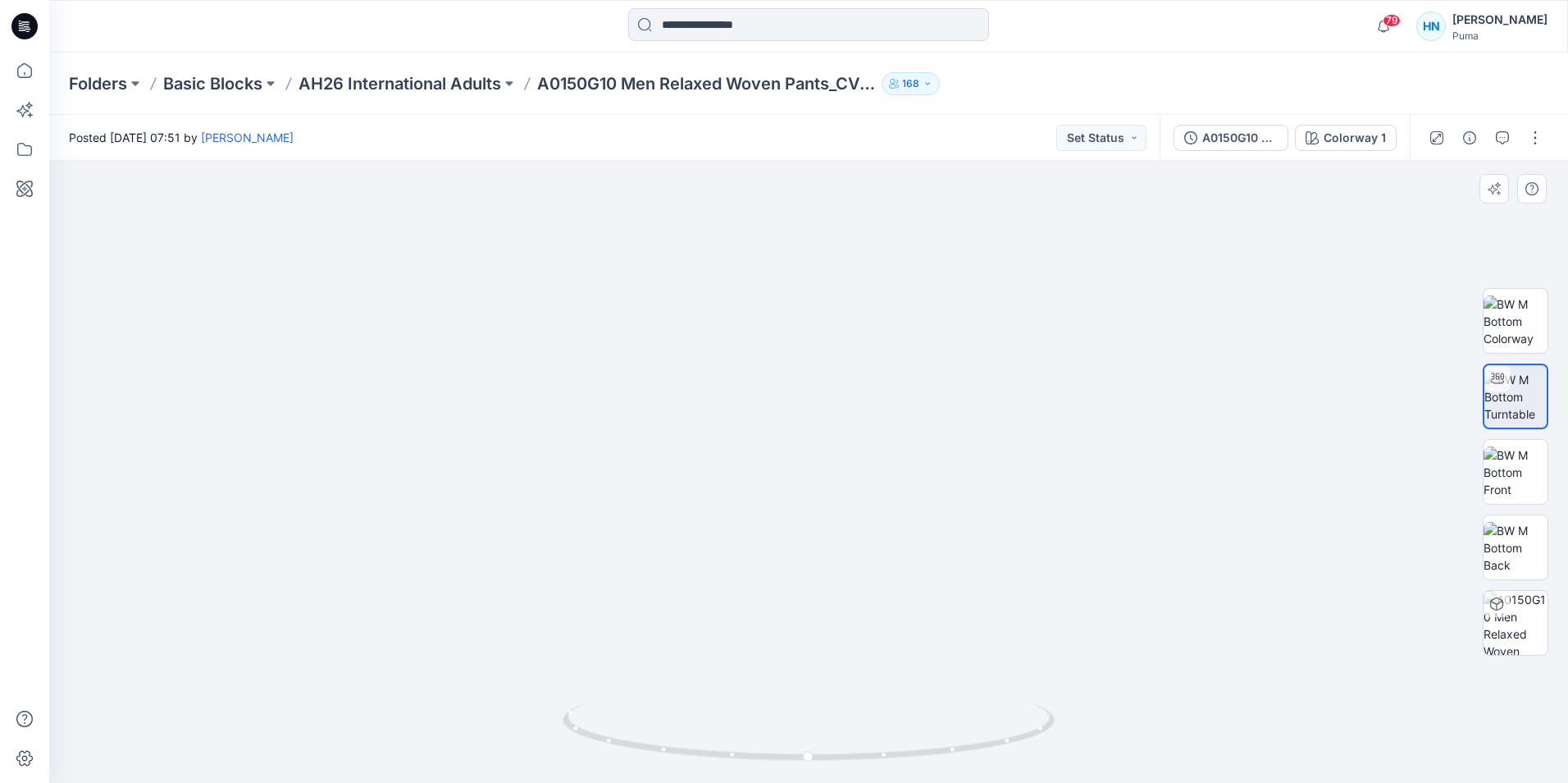
drag, startPoint x: 1034, startPoint y: 486, endPoint x: 987, endPoint y: 300, distance: 191.8
click at [987, 300] on img at bounding box center [799, 450] width 1586 height 665
drag, startPoint x: 863, startPoint y: 381, endPoint x: 936, endPoint y: 396, distance: 74.5
click at [936, 396] on img at bounding box center [783, 306] width 2511 height 953
drag, startPoint x: 1021, startPoint y: 402, endPoint x: 1020, endPoint y: 608, distance: 206.0
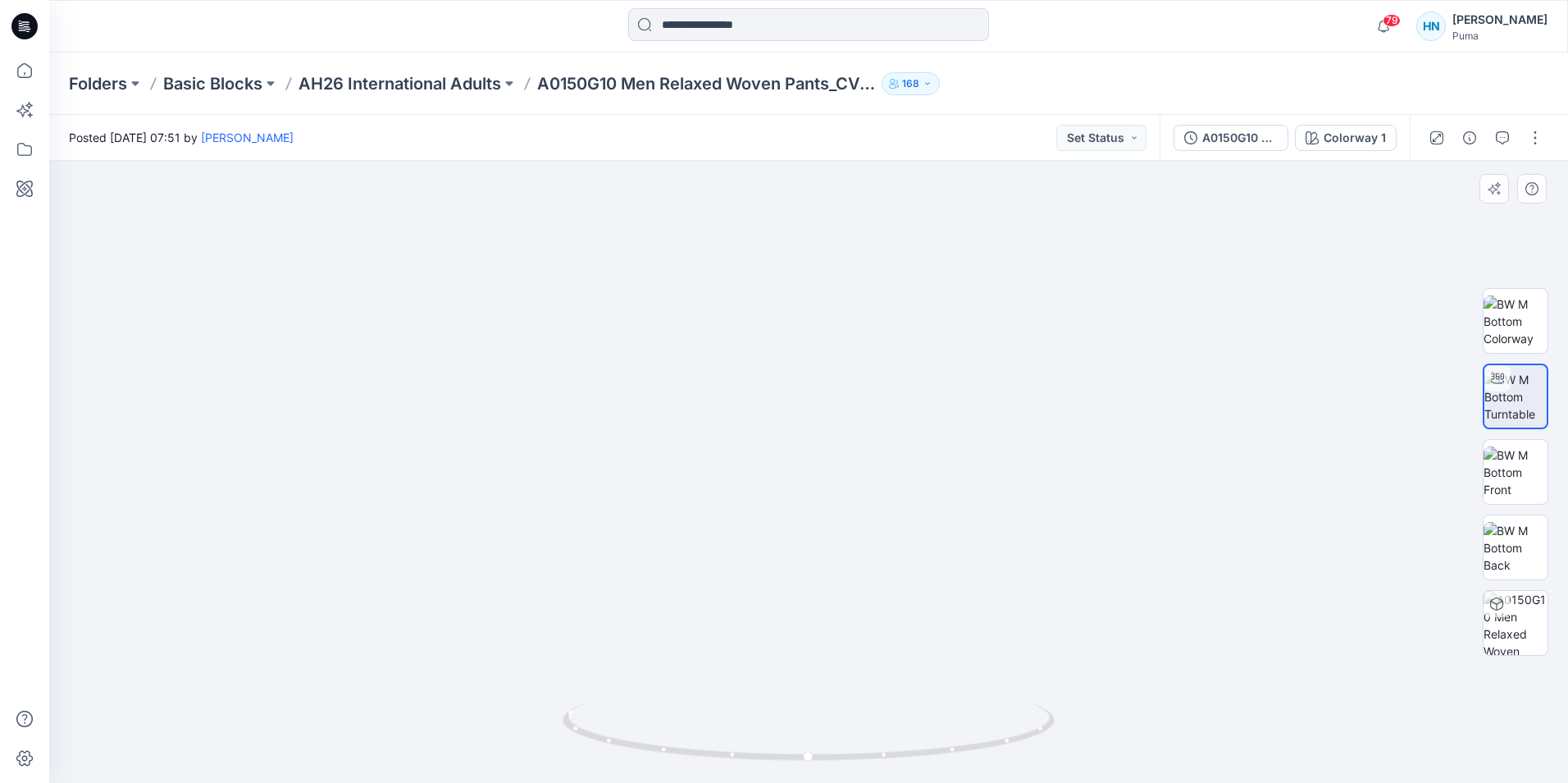
click at [1020, 608] on img at bounding box center [789, 430] width 2511 height 706
click at [1488, 610] on div at bounding box center [1497, 604] width 26 height 26
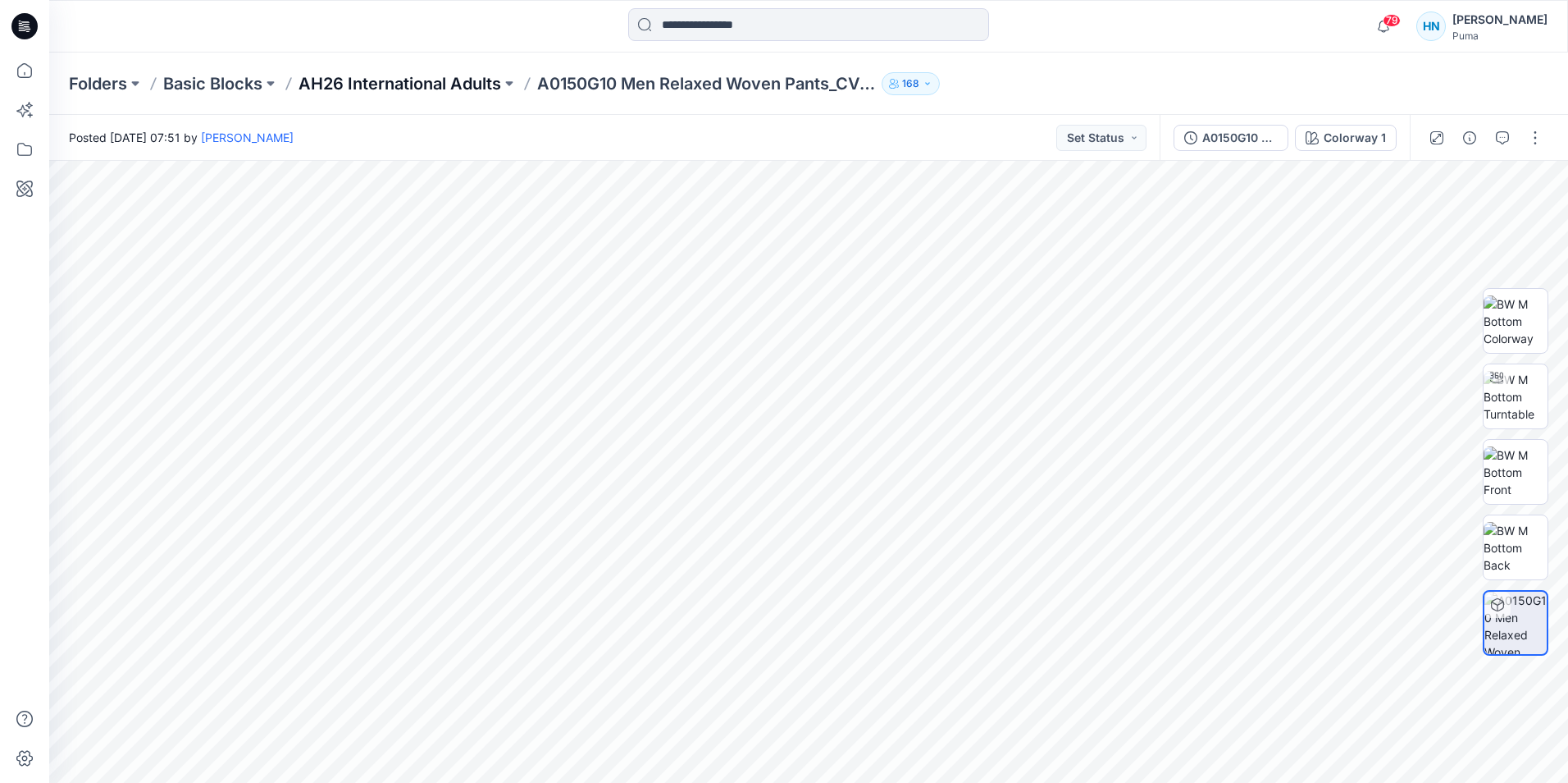
click at [439, 81] on p "AH26 International Adults" at bounding box center [400, 84] width 202 height 23
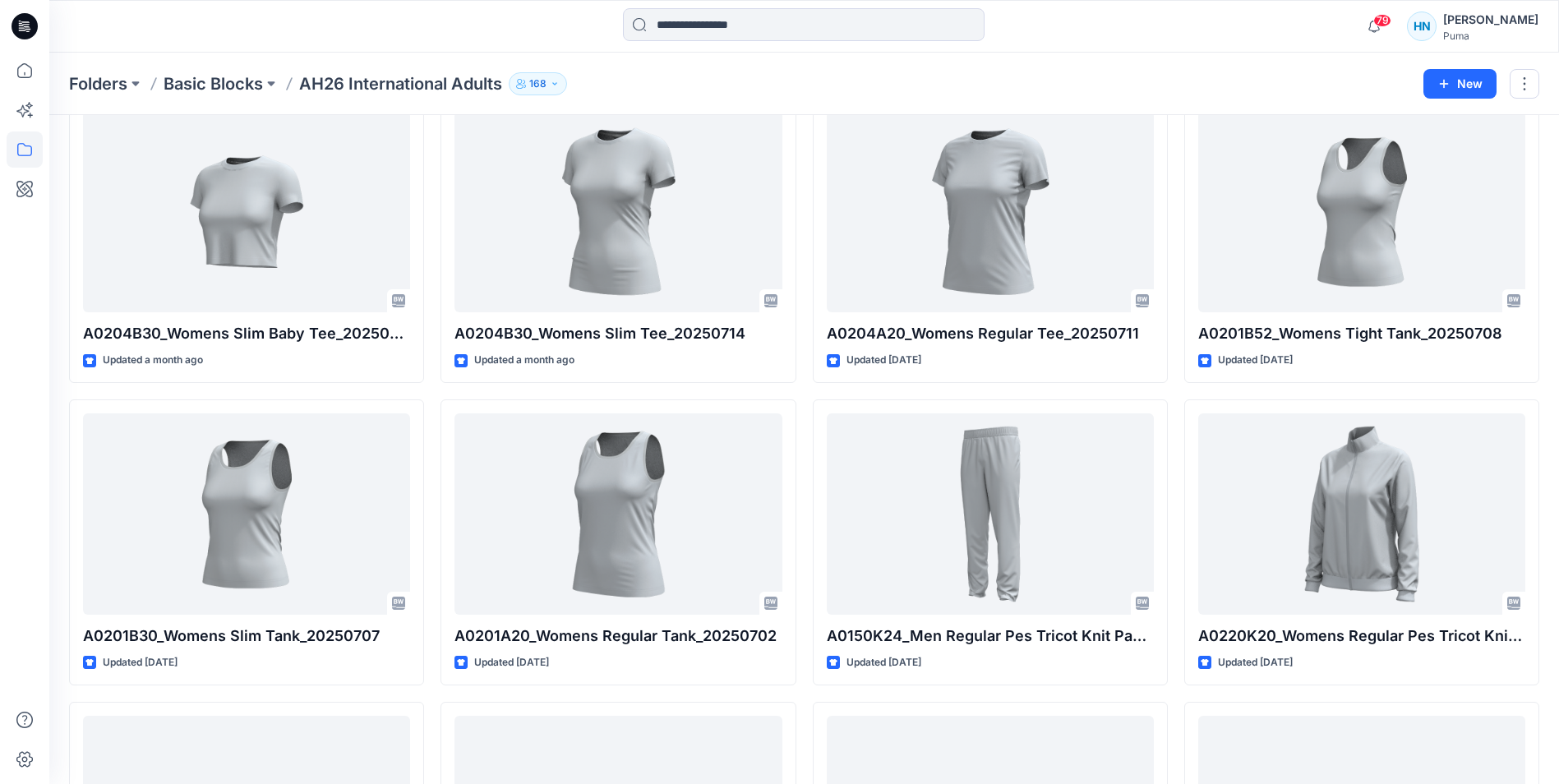
scroll to position [3919, 0]
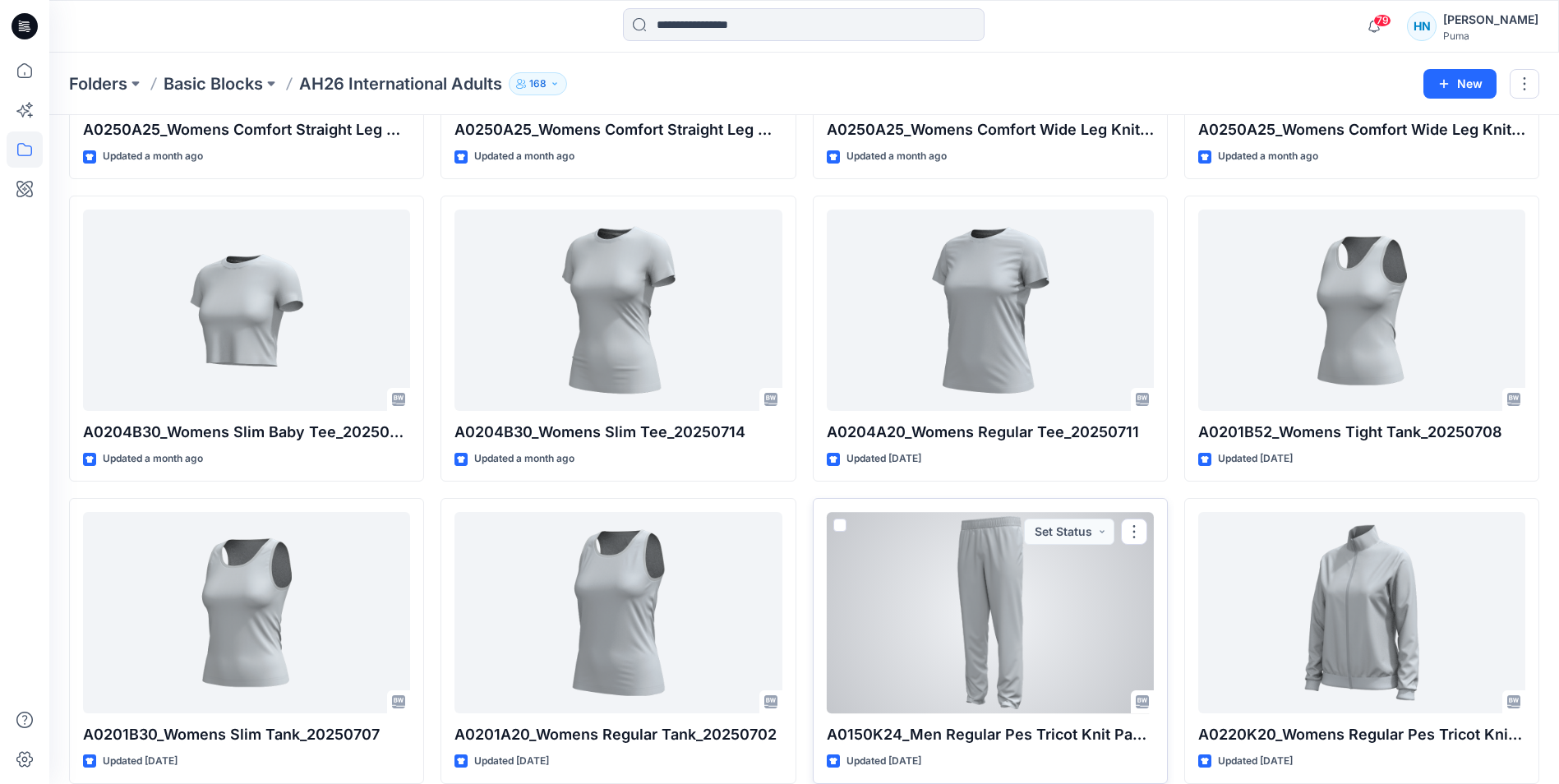
click at [956, 558] on div at bounding box center [991, 613] width 327 height 201
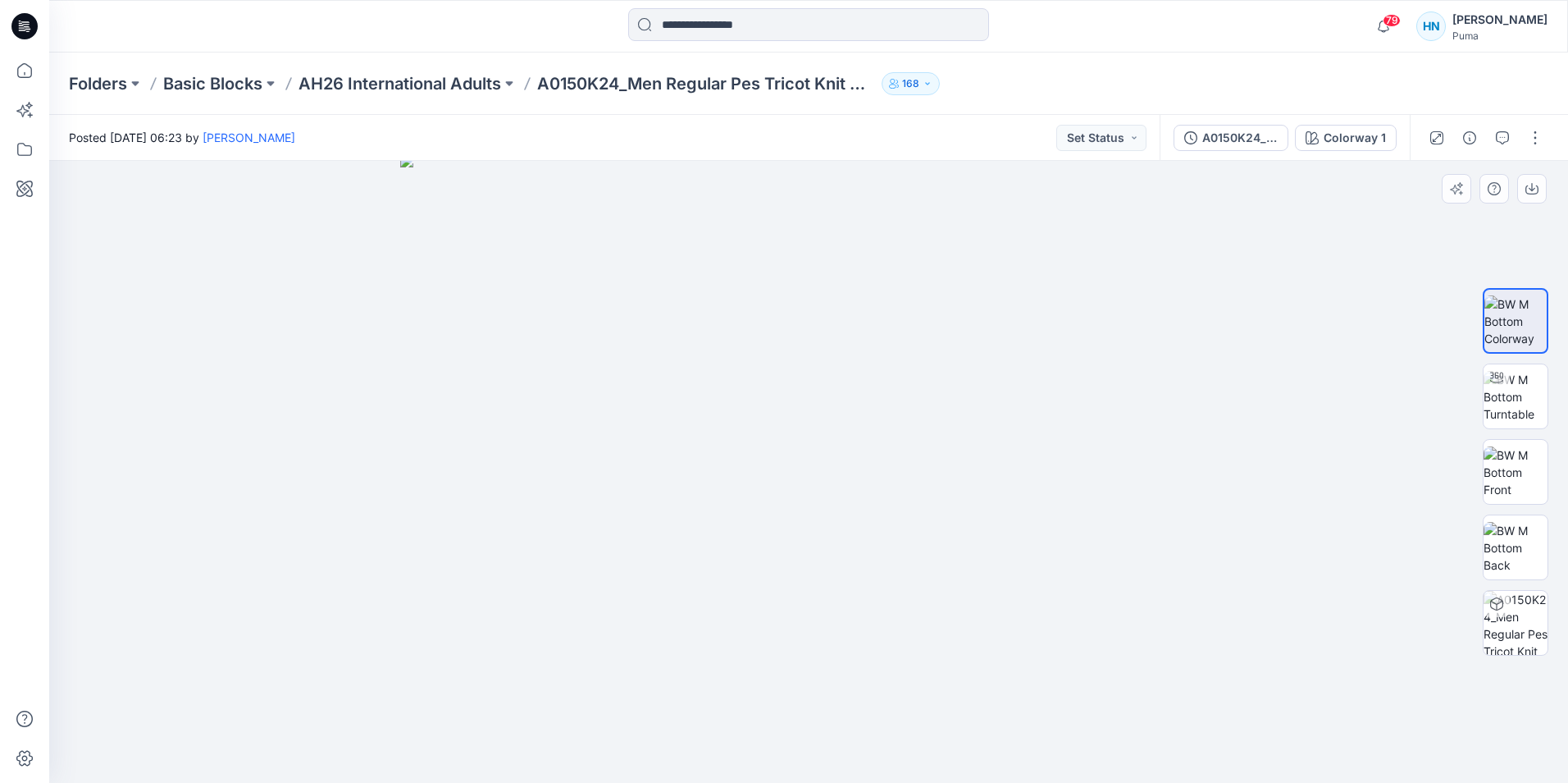
drag, startPoint x: 898, startPoint y: 231, endPoint x: 890, endPoint y: 554, distance: 323.1
click at [890, 554] on img at bounding box center [808, 468] width 817 height 628
click at [1510, 405] on img at bounding box center [1516, 396] width 64 height 52
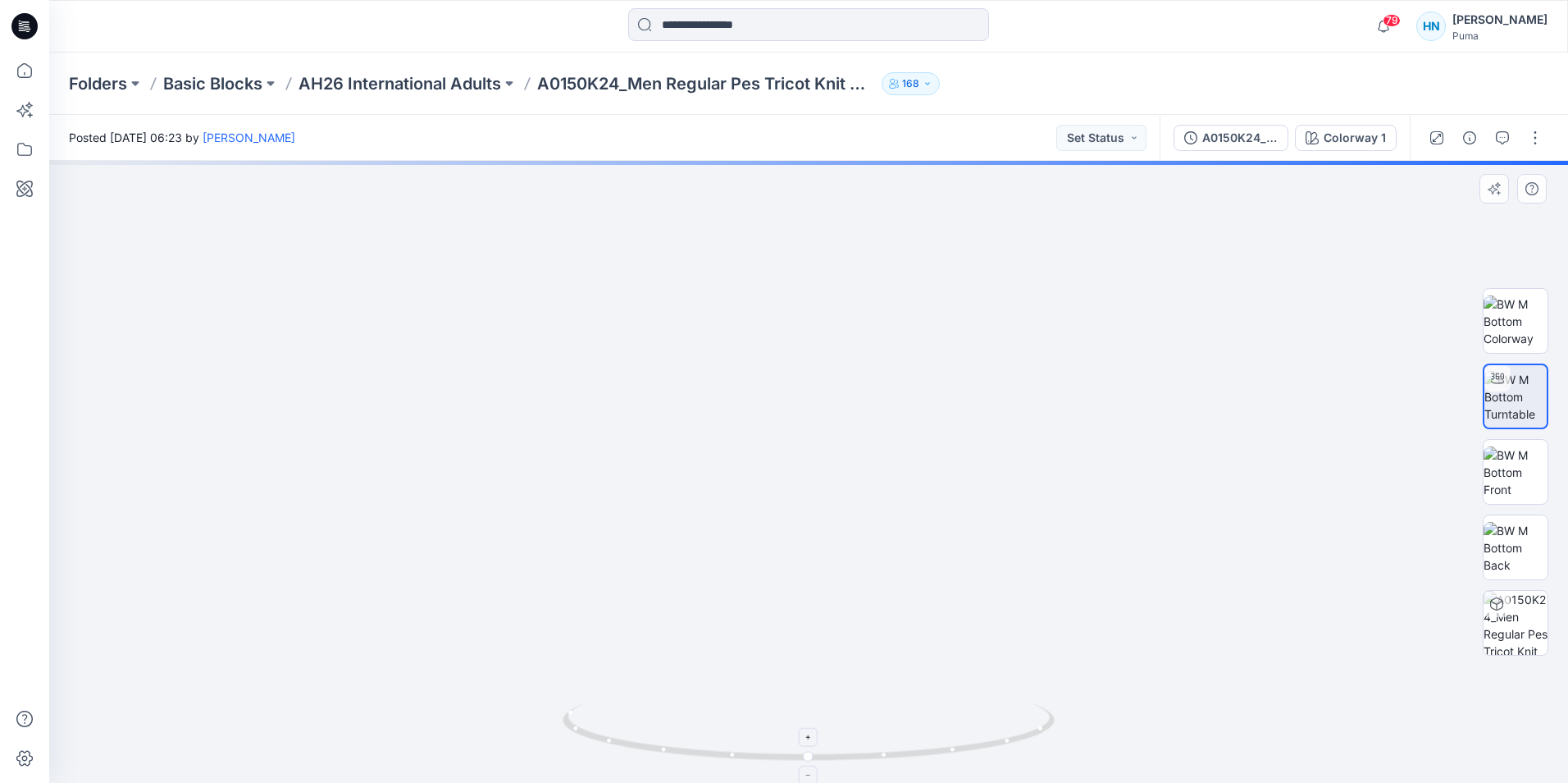
drag, startPoint x: 912, startPoint y: 236, endPoint x: 872, endPoint y: 761, distance: 526.5
click at [864, 782] on html "79 Notifications Leo Ma shared 696039-20250825 in AH26 MFO (Unknown) 28 minutes…" at bounding box center [784, 391] width 1568 height 783
drag, startPoint x: 968, startPoint y: 338, endPoint x: 963, endPoint y: 543, distance: 205.1
click at [963, 543] on img at bounding box center [761, 364] width 2165 height 837
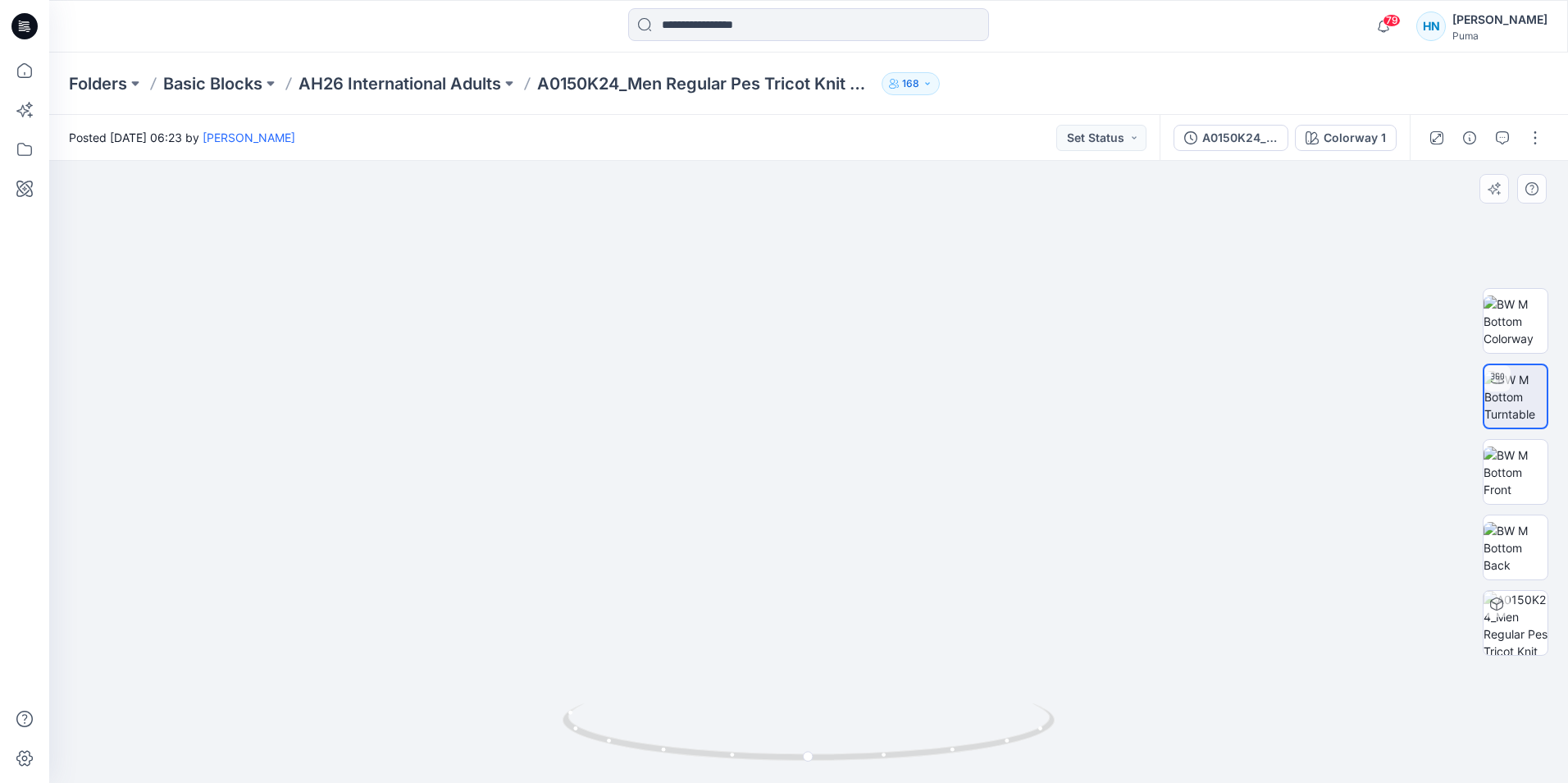
drag, startPoint x: 963, startPoint y: 452, endPoint x: 1098, endPoint y: 332, distance: 180.6
click at [1097, 337] on img at bounding box center [823, 426] width 2511 height 712
drag, startPoint x: 984, startPoint y: 377, endPoint x: 683, endPoint y: 369, distance: 301.1
click at [683, 369] on img at bounding box center [808, 435] width 1431 height 696
click at [886, 757] on icon at bounding box center [811, 734] width 496 height 62
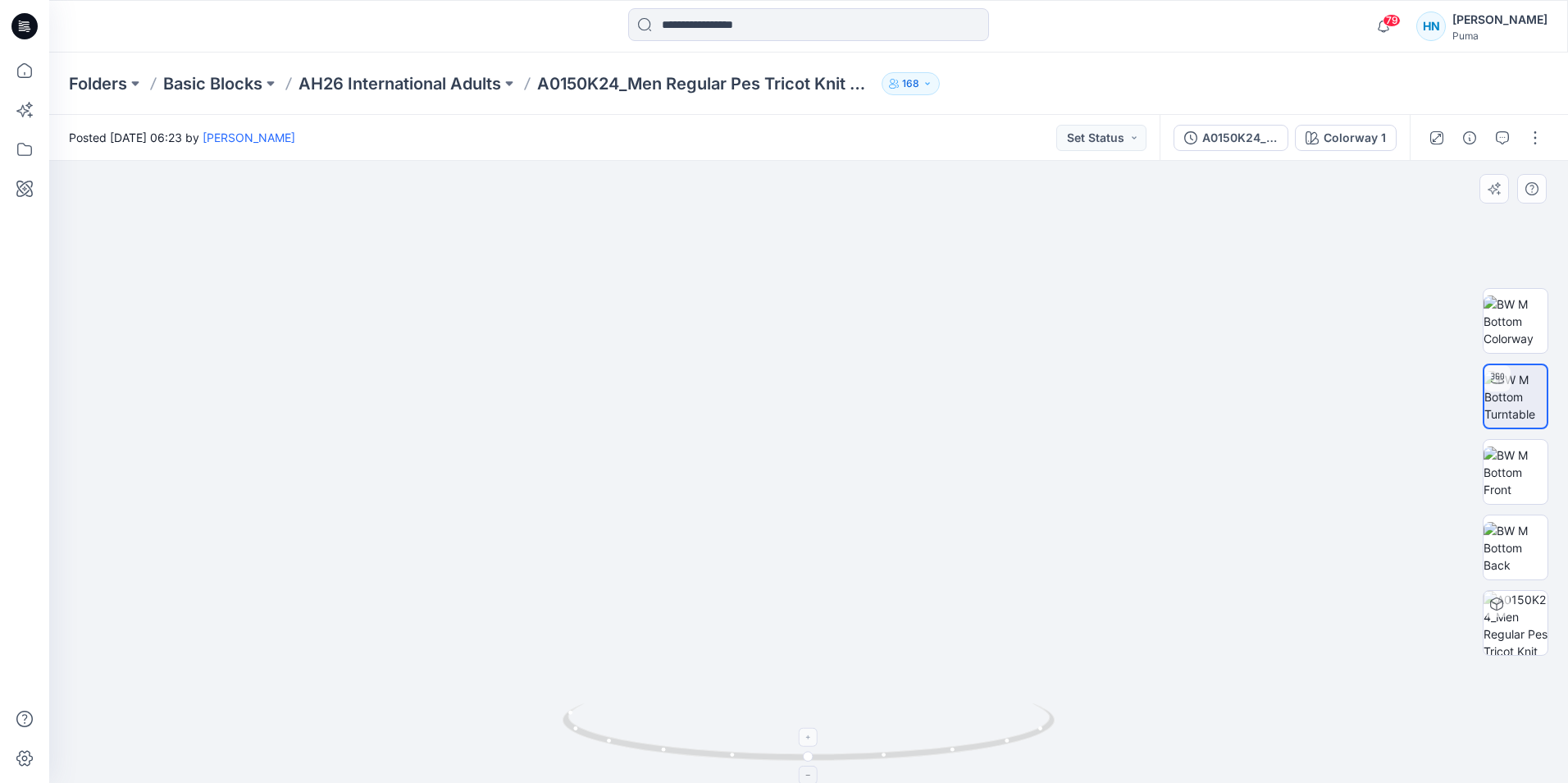
click at [950, 757] on icon at bounding box center [811, 734] width 496 height 62
drag, startPoint x: 989, startPoint y: 756, endPoint x: 1153, endPoint y: 756, distance: 164.0
click at [1153, 756] on div at bounding box center [809, 471] width 1519 height 622
drag, startPoint x: 1002, startPoint y: 742, endPoint x: 841, endPoint y: 743, distance: 161.0
click at [841, 743] on icon at bounding box center [811, 734] width 496 height 62
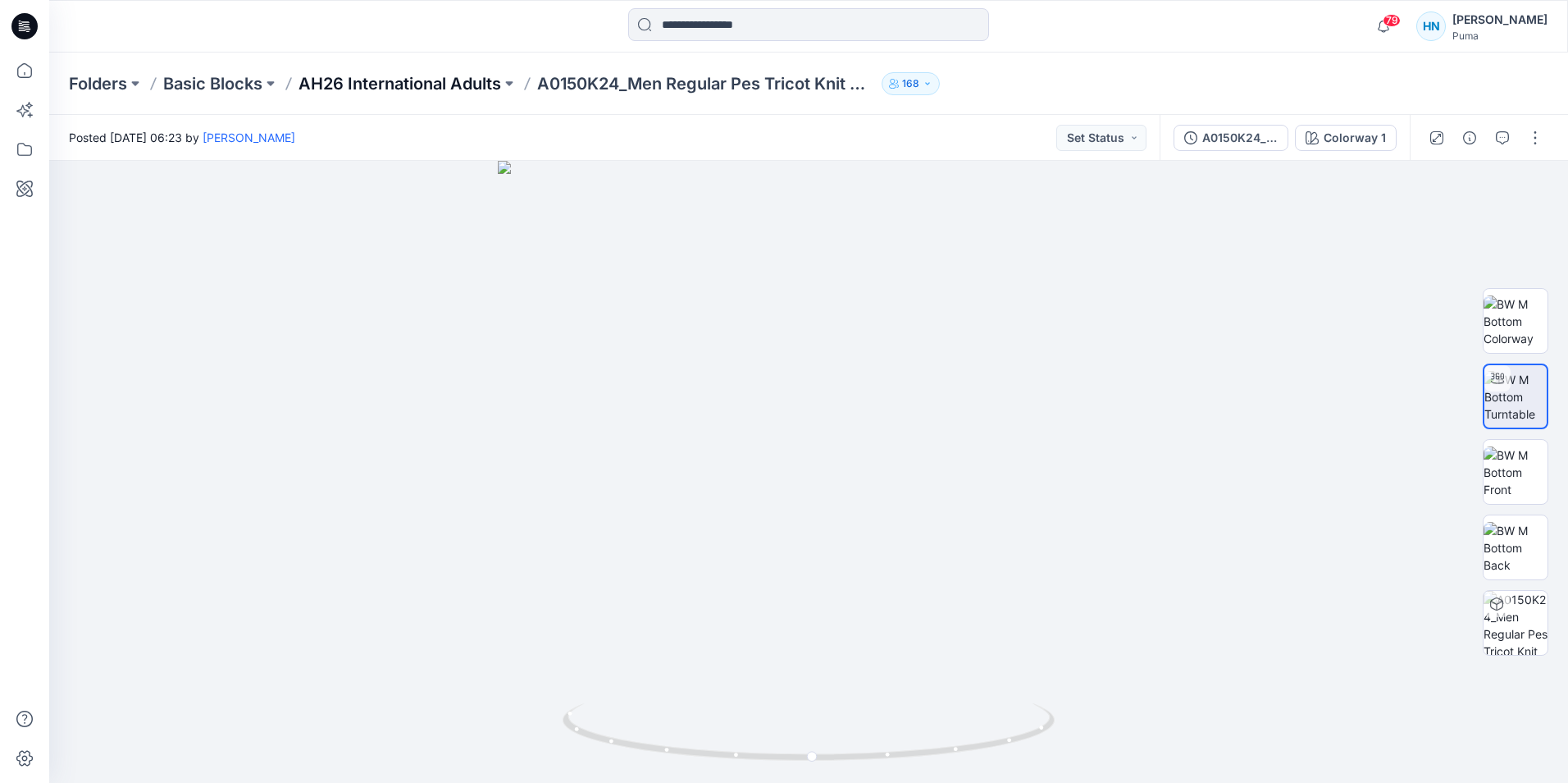
click at [446, 91] on p "AH26 International Adults" at bounding box center [400, 84] width 202 height 23
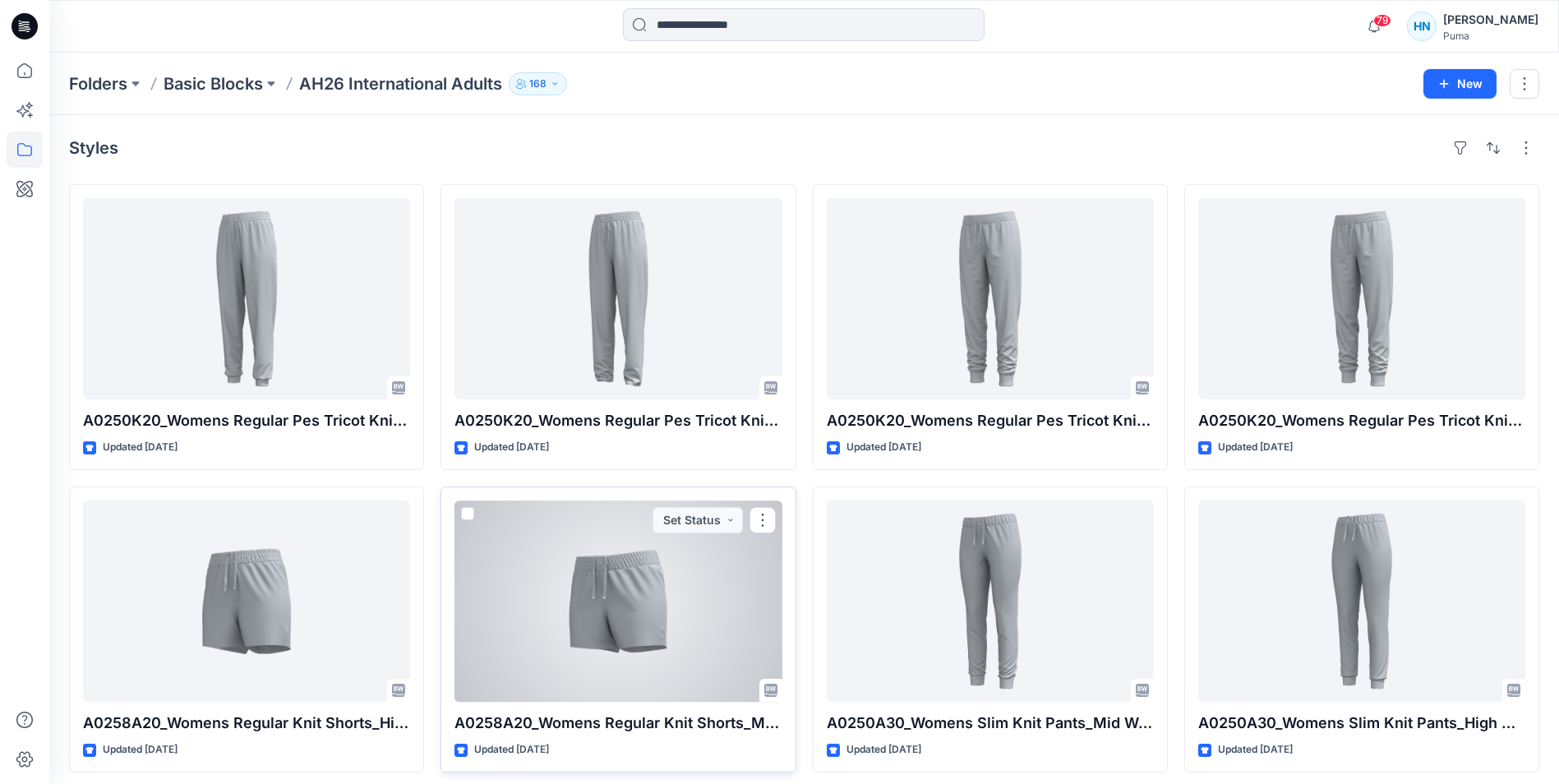
click at [657, 632] on div at bounding box center [618, 601] width 327 height 201
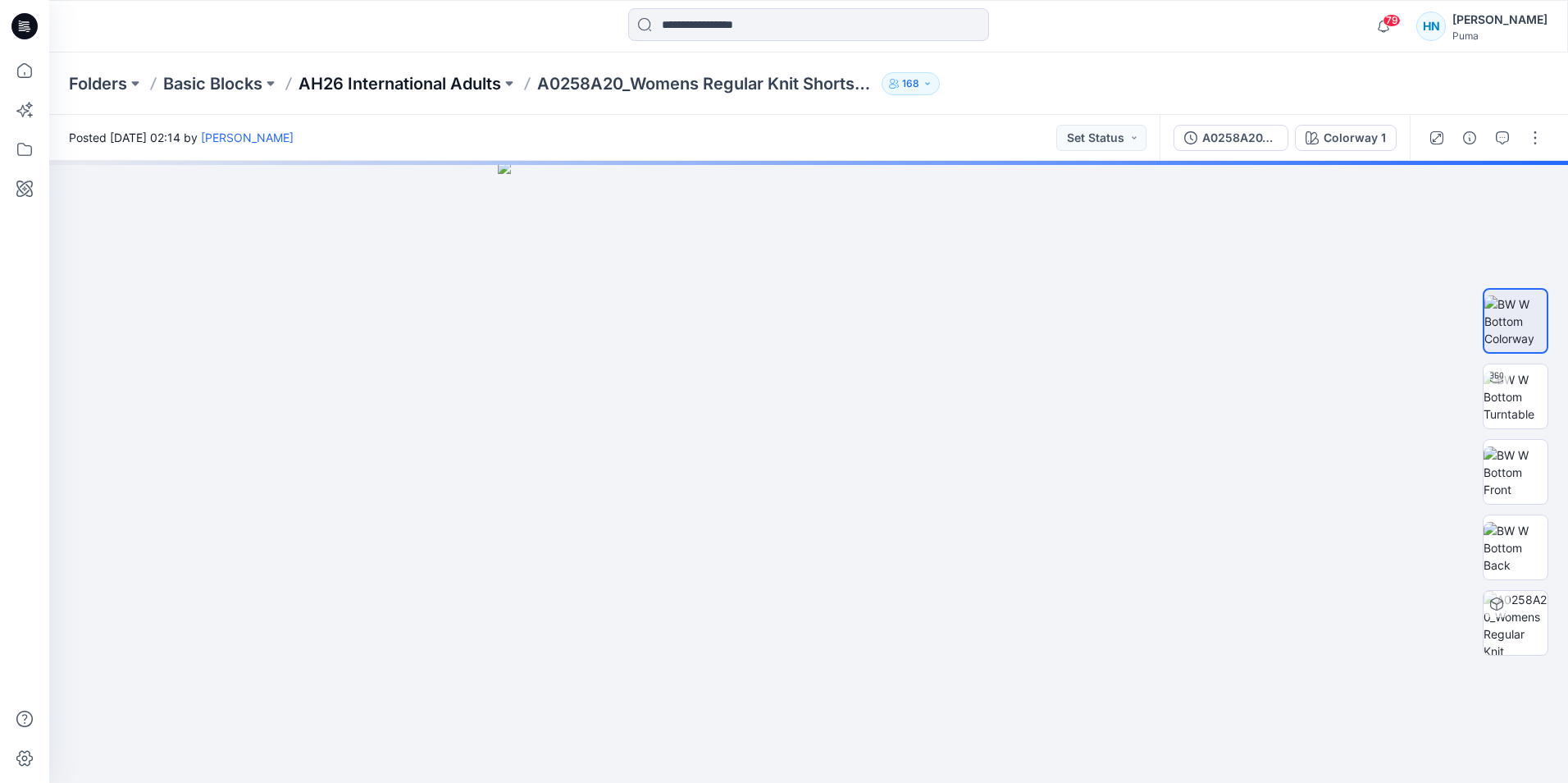
click at [453, 88] on p "AH26 International Adults" at bounding box center [400, 84] width 202 height 23
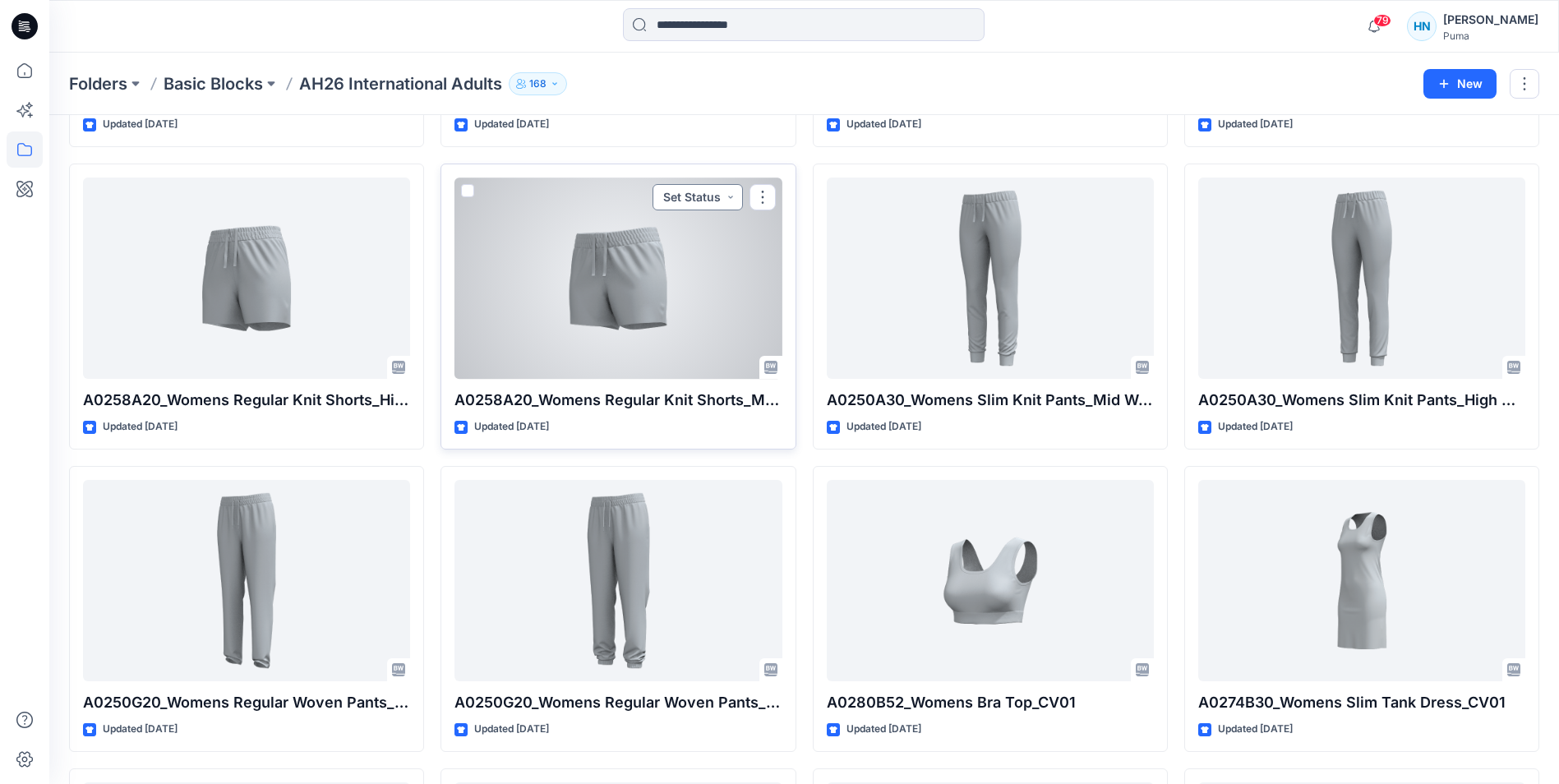
scroll to position [329, 0]
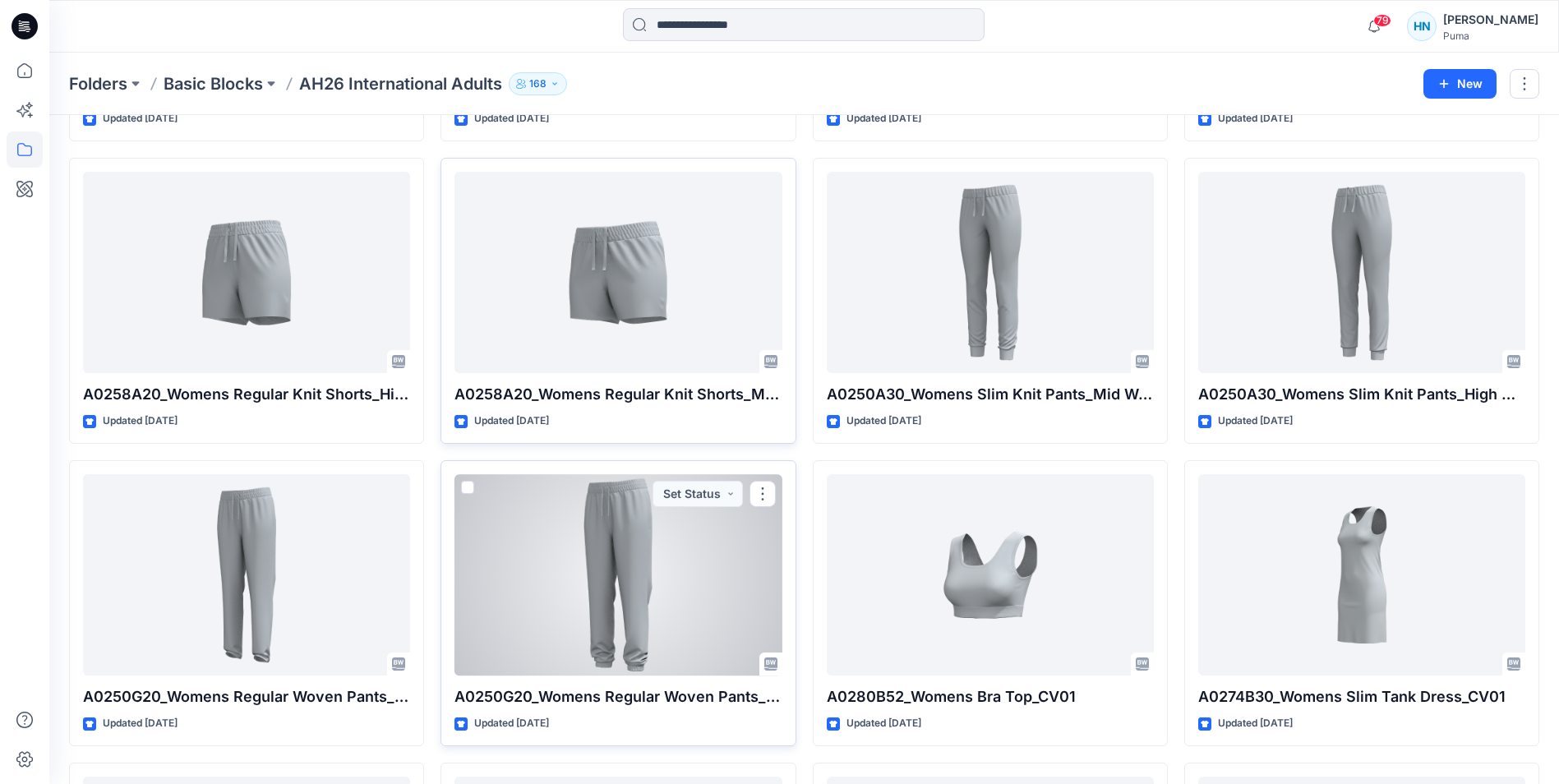
click at [688, 582] on div at bounding box center [618, 575] width 327 height 201
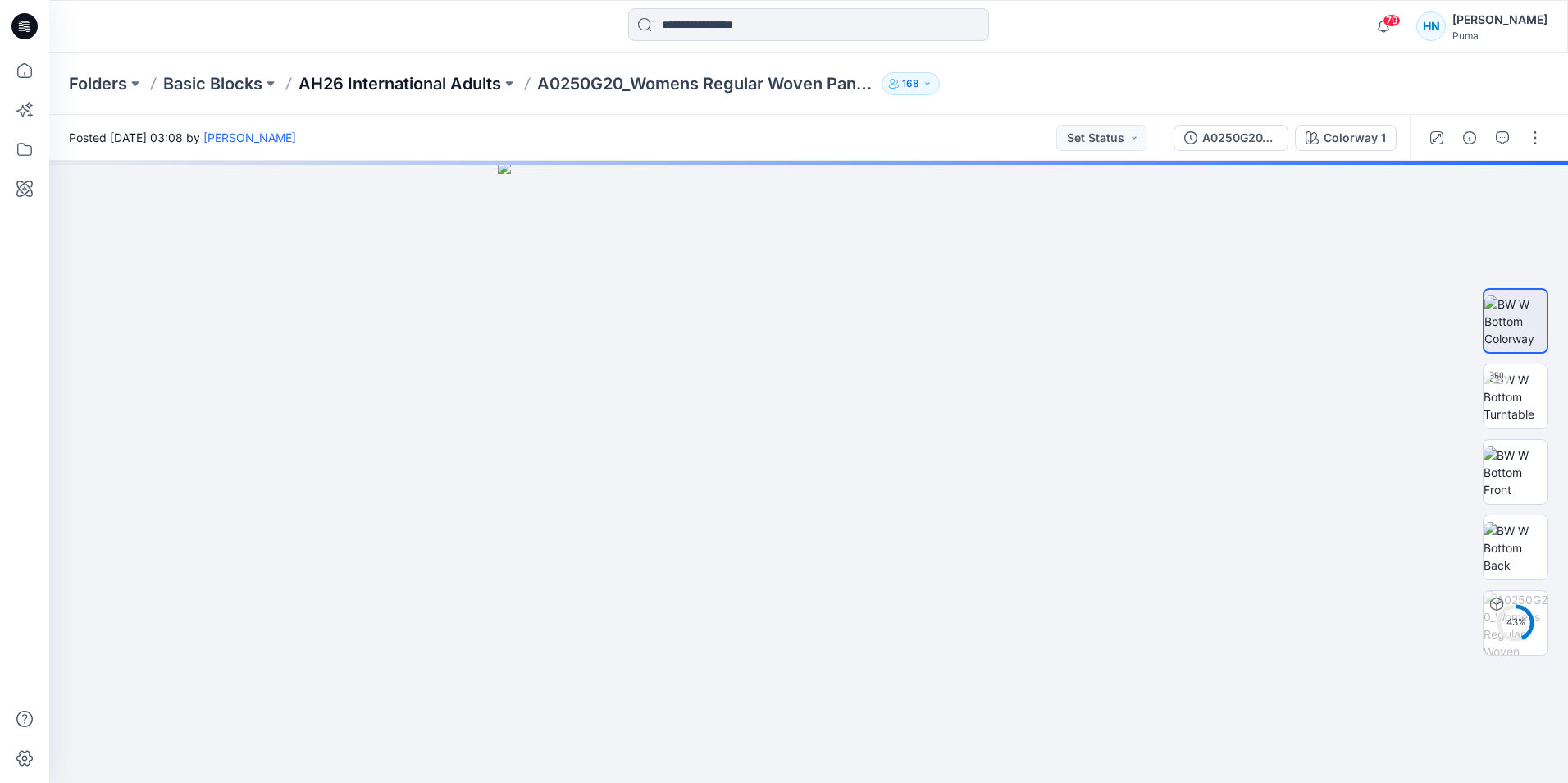
click at [460, 82] on p "AH26 International Adults" at bounding box center [400, 84] width 202 height 23
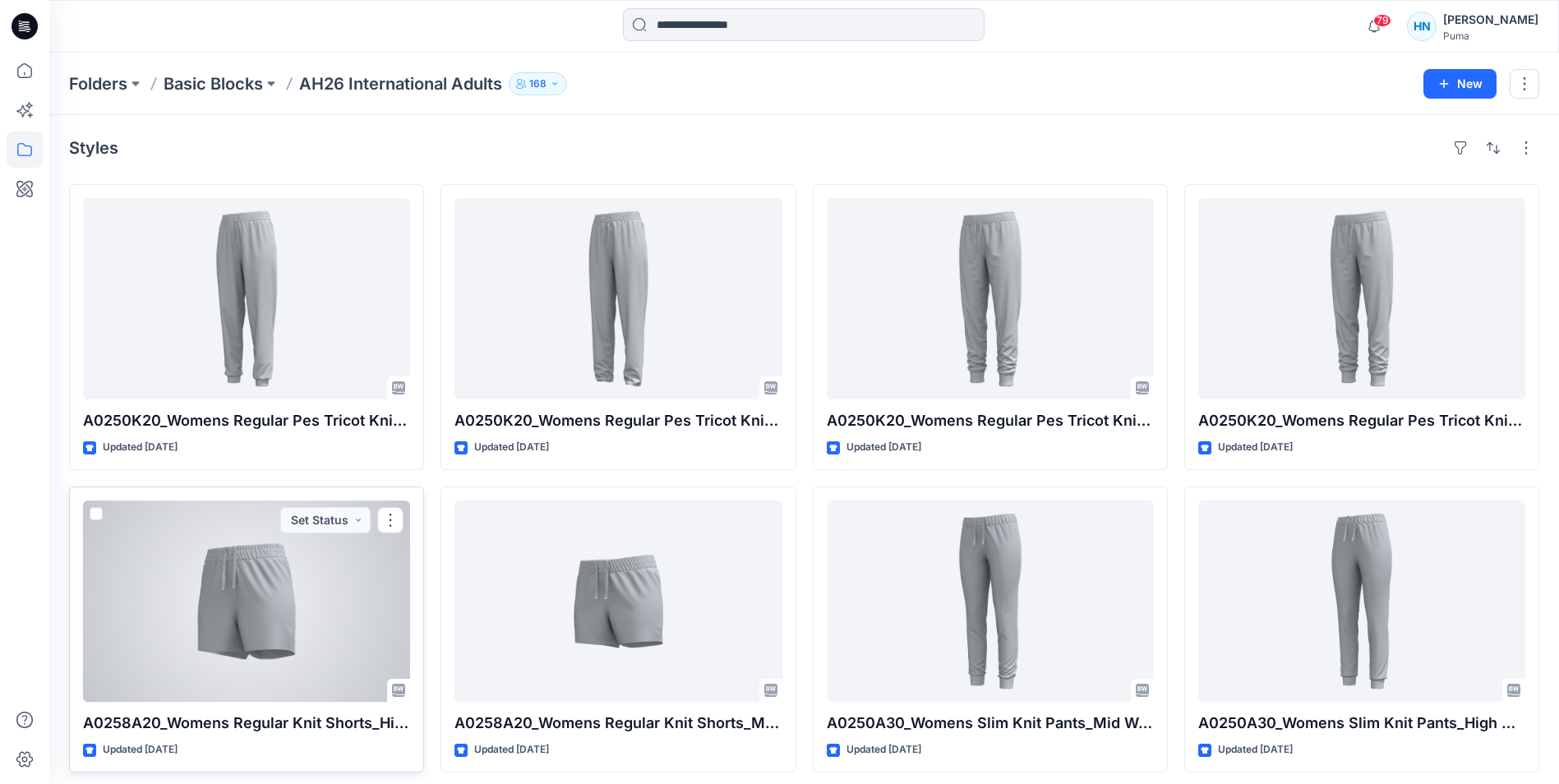
click at [382, 552] on div at bounding box center [247, 601] width 327 height 201
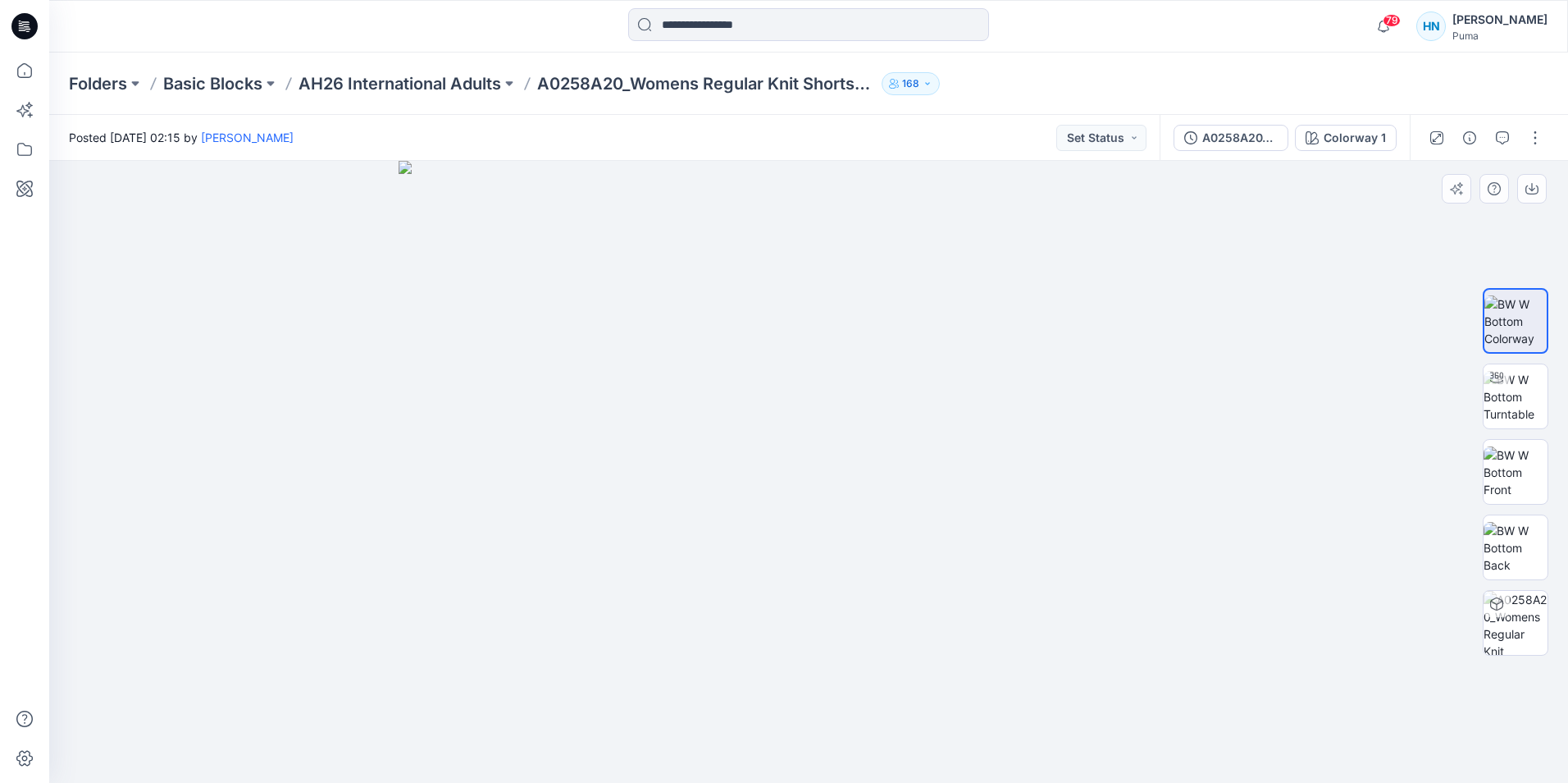
drag, startPoint x: 822, startPoint y: 204, endPoint x: 827, endPoint y: 524, distance: 320.0
click at [821, 524] on img at bounding box center [808, 471] width 821 height 622
click at [1496, 390] on img at bounding box center [1516, 396] width 64 height 52
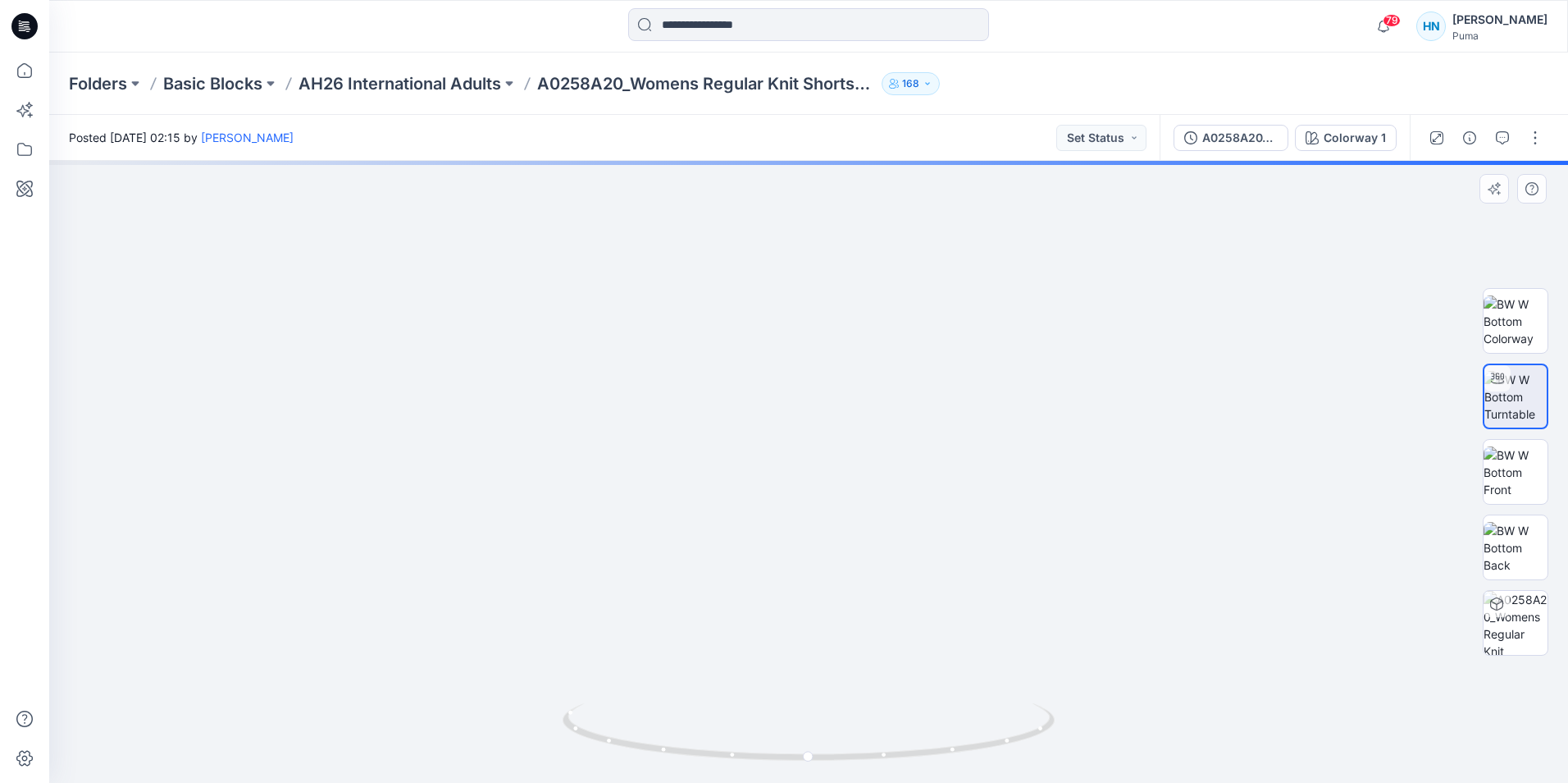
drag, startPoint x: 921, startPoint y: 231, endPoint x: 925, endPoint y: 467, distance: 236.0
click at [908, 715] on div at bounding box center [809, 471] width 1519 height 622
drag, startPoint x: 950, startPoint y: 340, endPoint x: 938, endPoint y: 549, distance: 209.3
click at [938, 549] on img at bounding box center [796, 329] width 2165 height 909
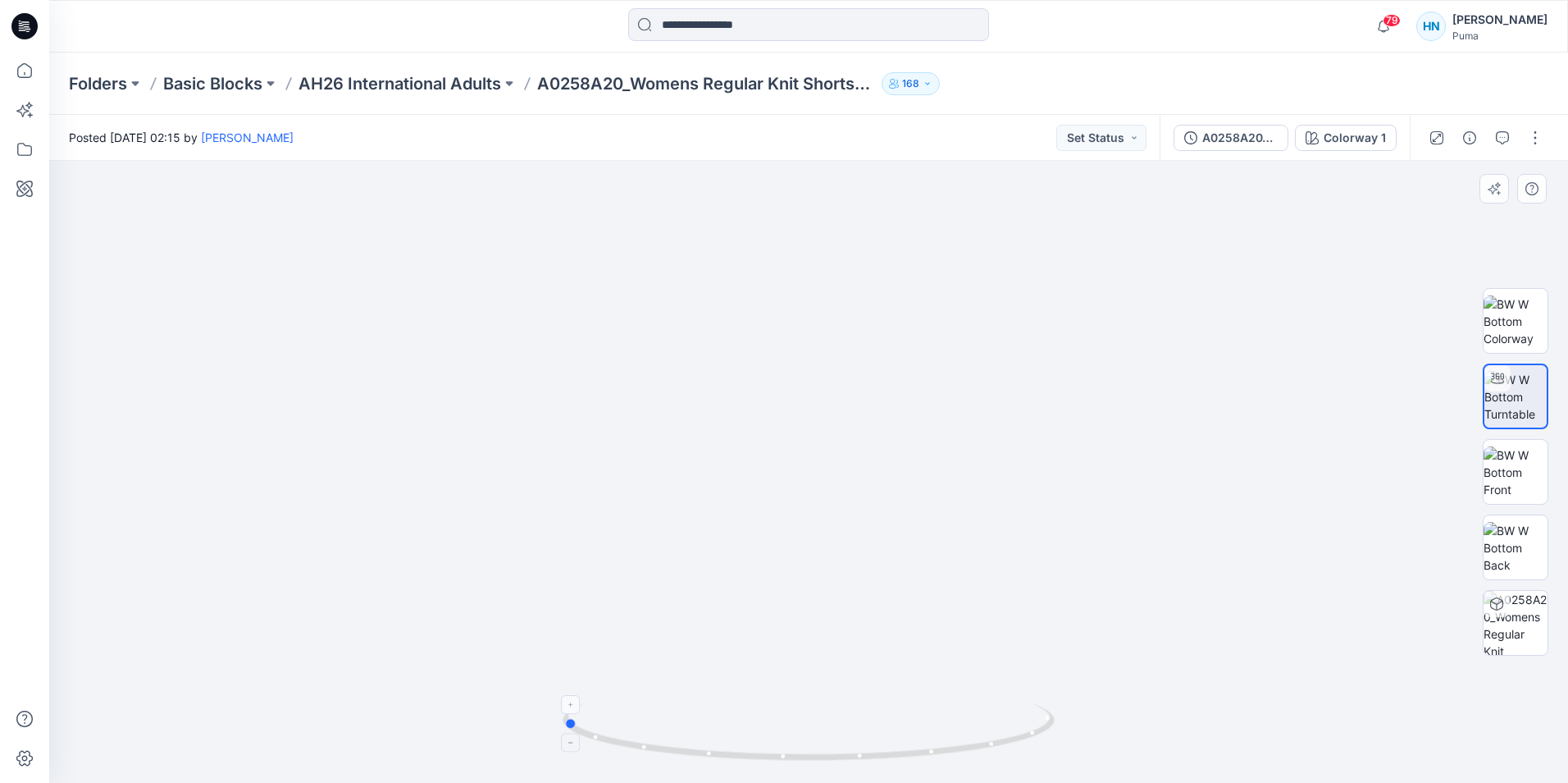
drag, startPoint x: 989, startPoint y: 748, endPoint x: 742, endPoint y: 751, distance: 247.0
click at [742, 751] on icon at bounding box center [811, 734] width 496 height 62
drag, startPoint x: 970, startPoint y: 747, endPoint x: 802, endPoint y: 705, distance: 173.2
click at [802, 705] on icon at bounding box center [811, 734] width 496 height 62
click at [366, 85] on p "AH26 International Adults" at bounding box center [400, 84] width 202 height 23
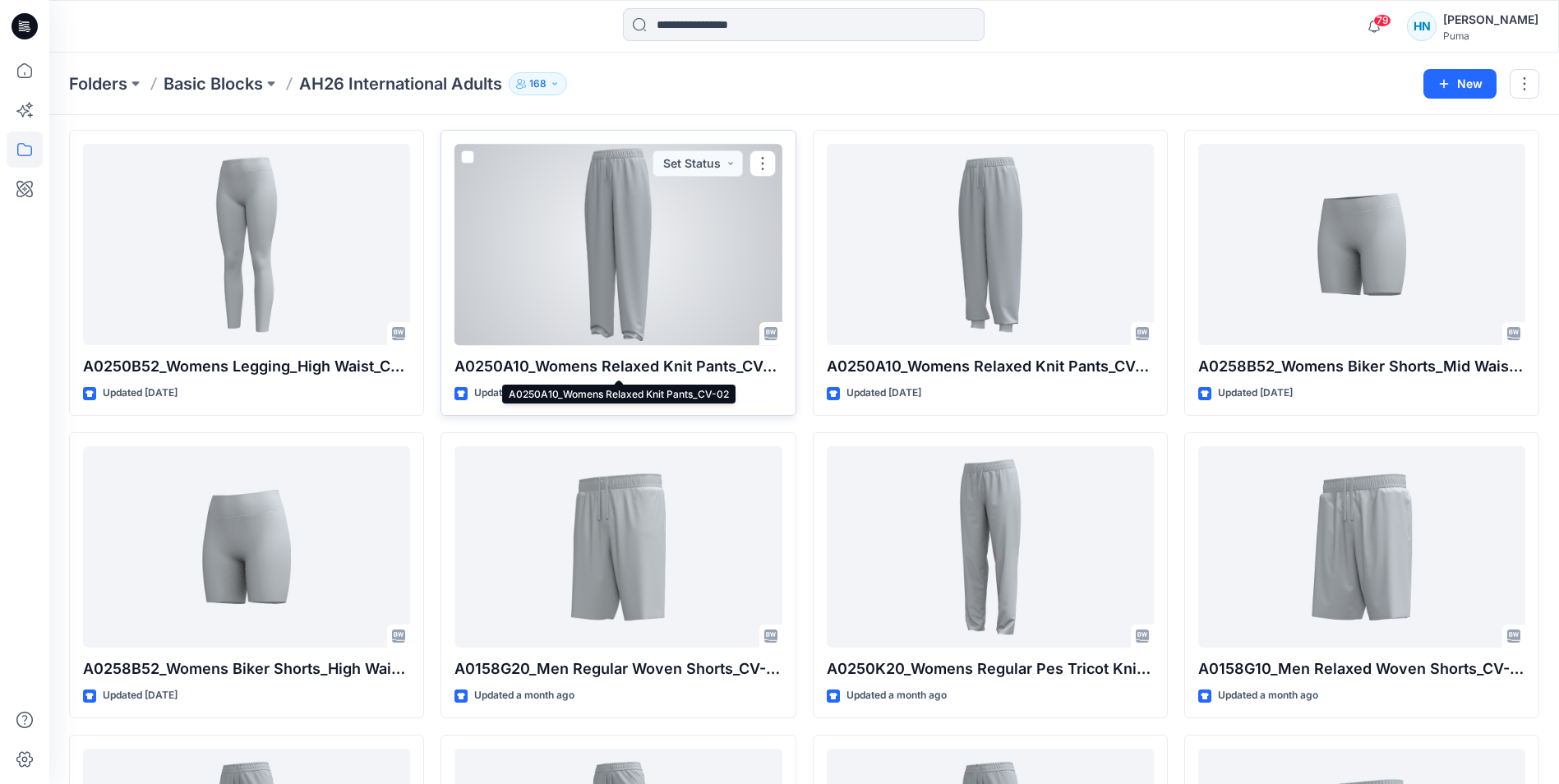
scroll to position [1972, 0]
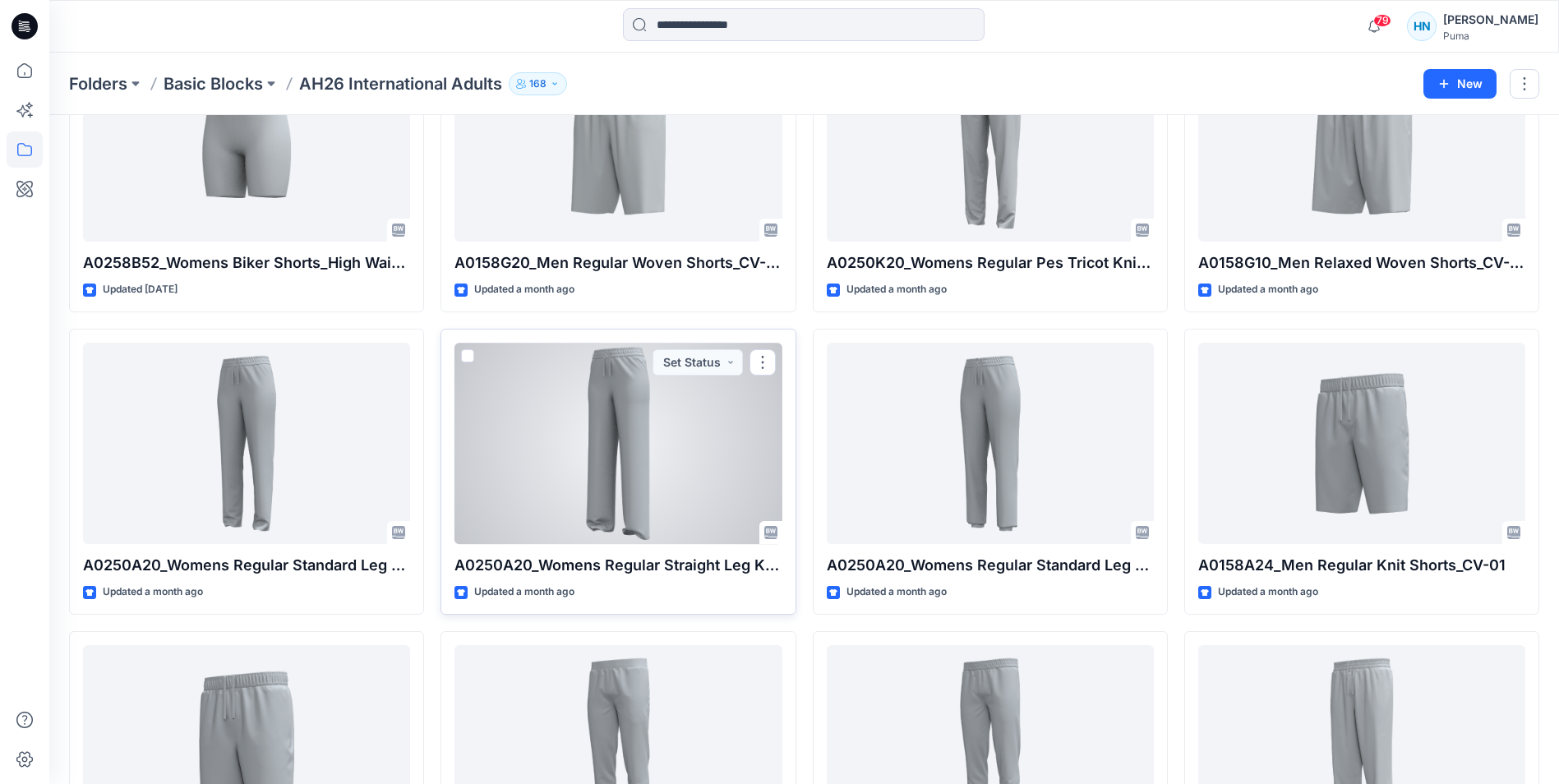
click at [677, 423] on div at bounding box center [618, 444] width 327 height 201
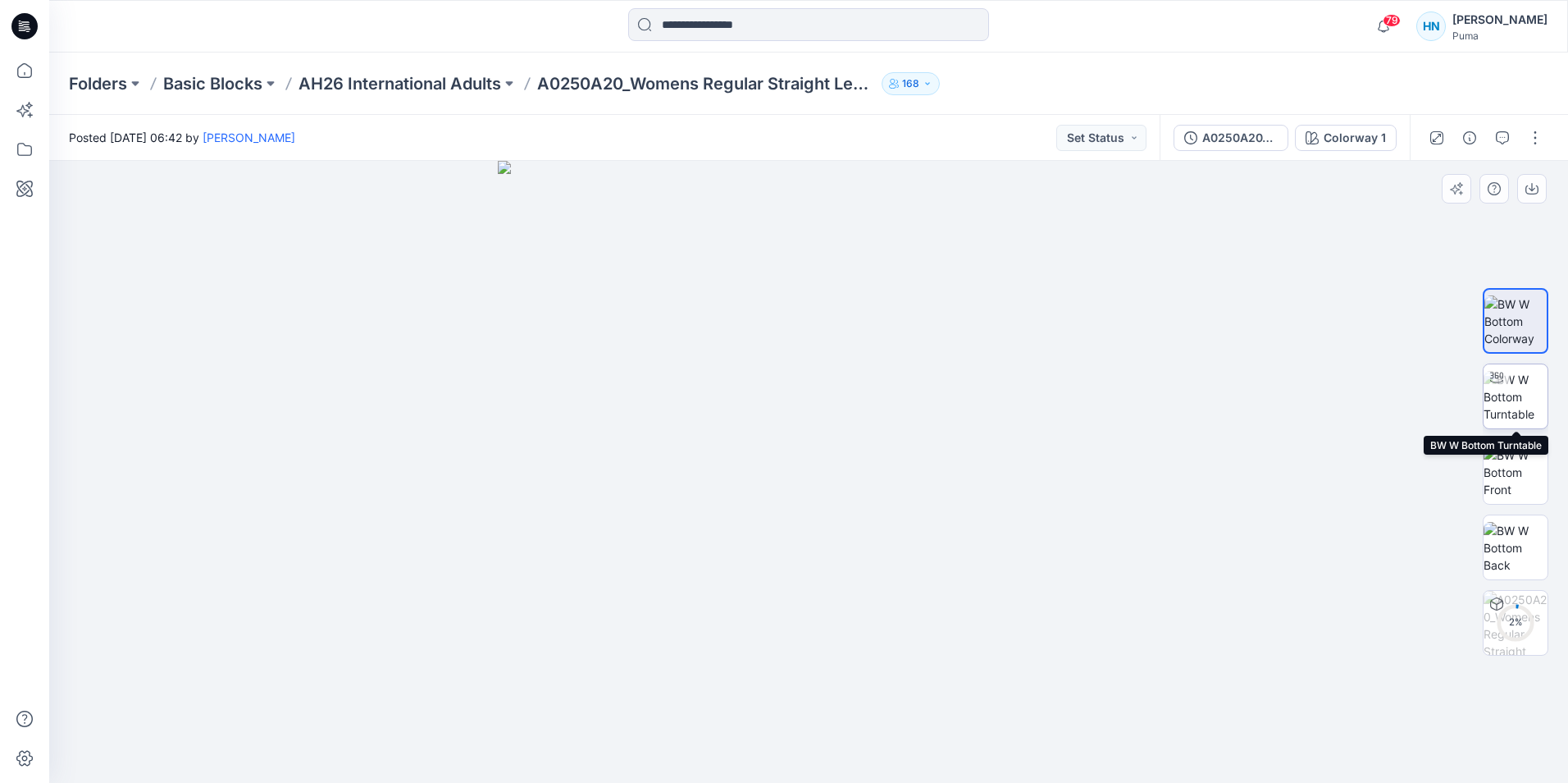
click at [1491, 389] on div at bounding box center [1497, 377] width 26 height 26
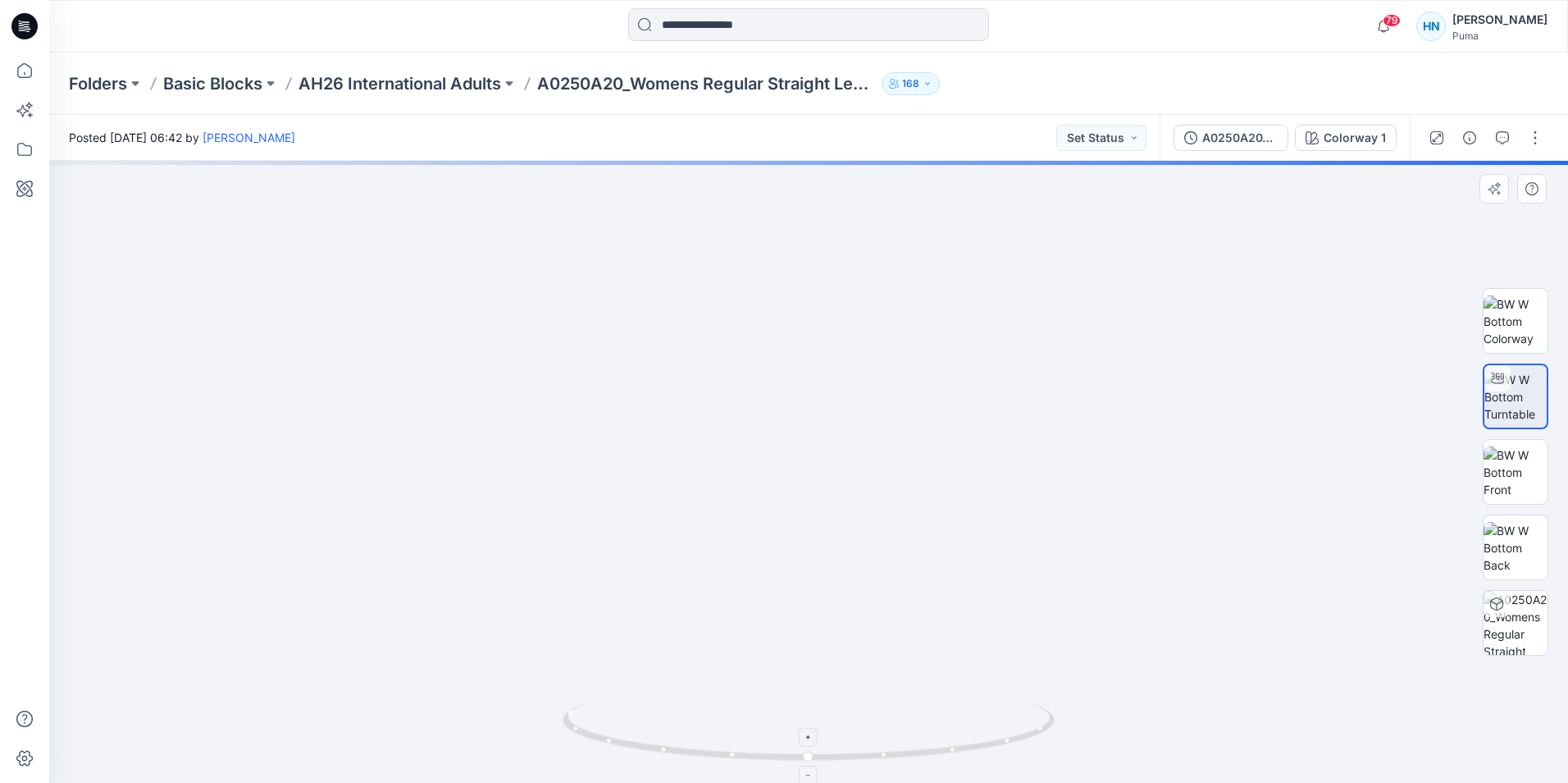
drag, startPoint x: 907, startPoint y: 510, endPoint x: 881, endPoint y: 751, distance: 242.4
click at [881, 751] on div at bounding box center [809, 471] width 1519 height 622
drag, startPoint x: 921, startPoint y: 421, endPoint x: 916, endPoint y: 725, distance: 304.0
click at [916, 725] on div at bounding box center [809, 471] width 1519 height 622
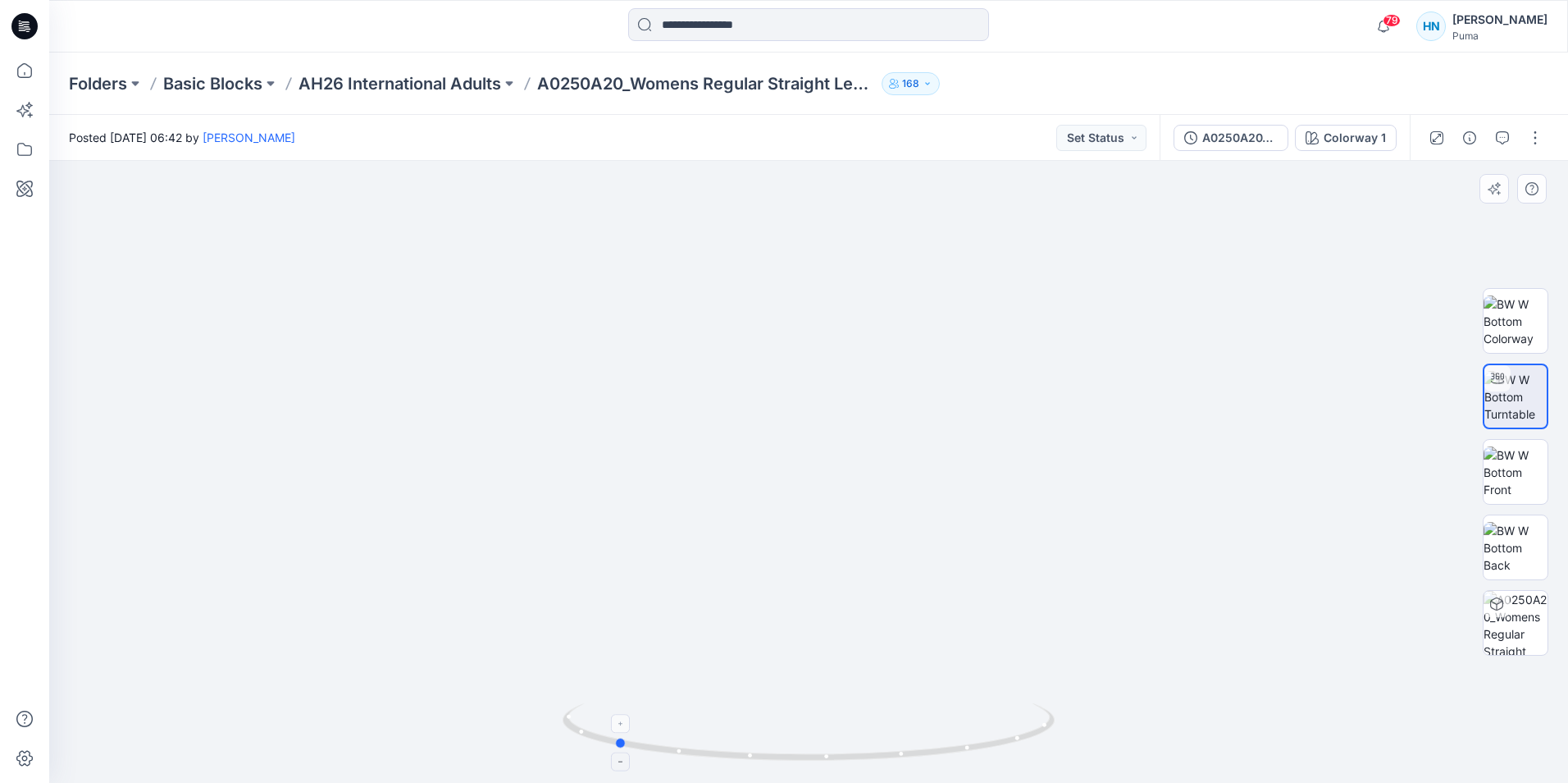
drag, startPoint x: 965, startPoint y: 752, endPoint x: 770, endPoint y: 751, distance: 195.0
click at [770, 751] on icon at bounding box center [811, 734] width 496 height 62
click at [1371, 500] on img at bounding box center [787, 471] width 2511 height 622
